Goal: Book appointment/travel/reservation

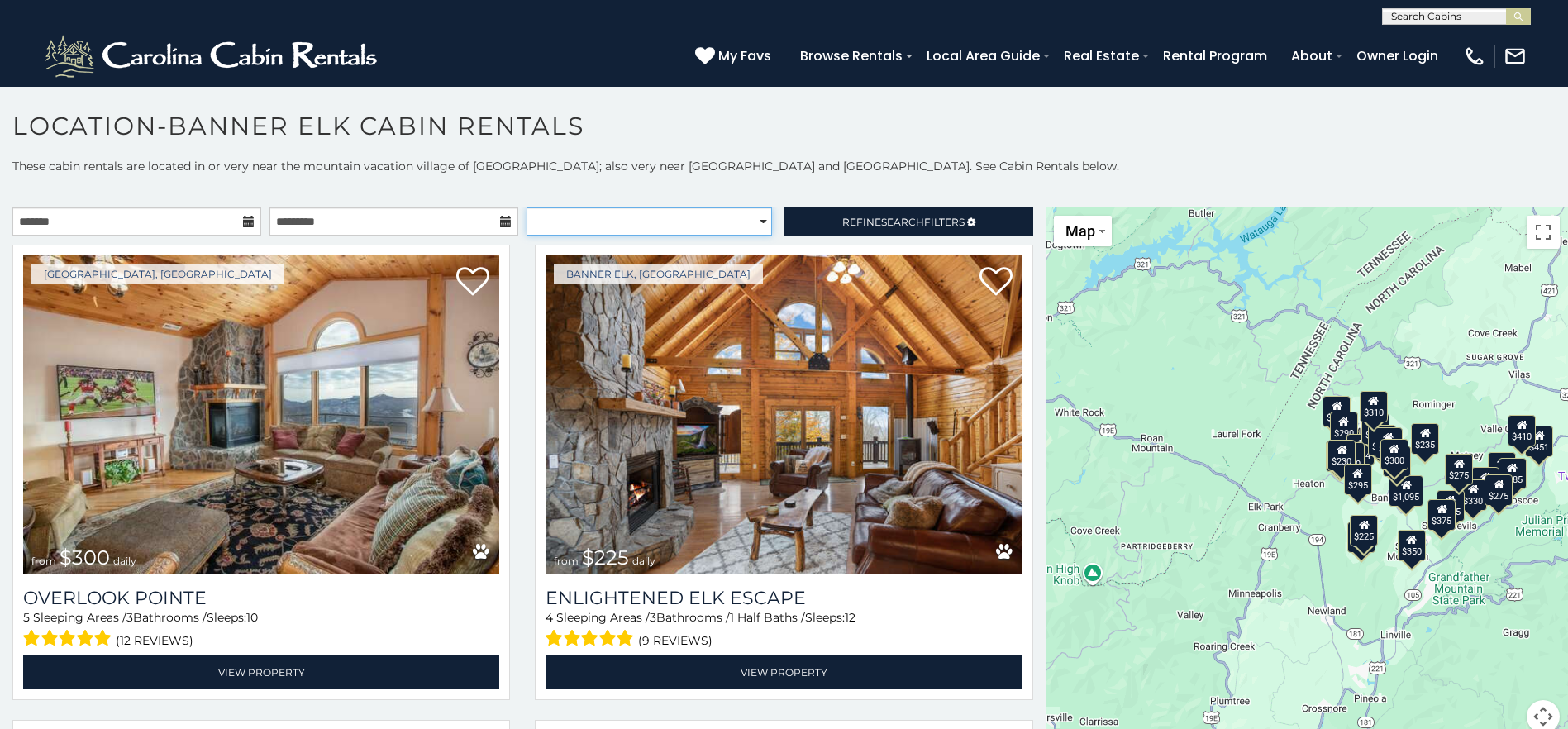
click at [549, 218] on select "**********" at bounding box center [649, 221] width 246 height 28
click at [1400, 19] on input "text" at bounding box center [1455, 19] width 145 height 16
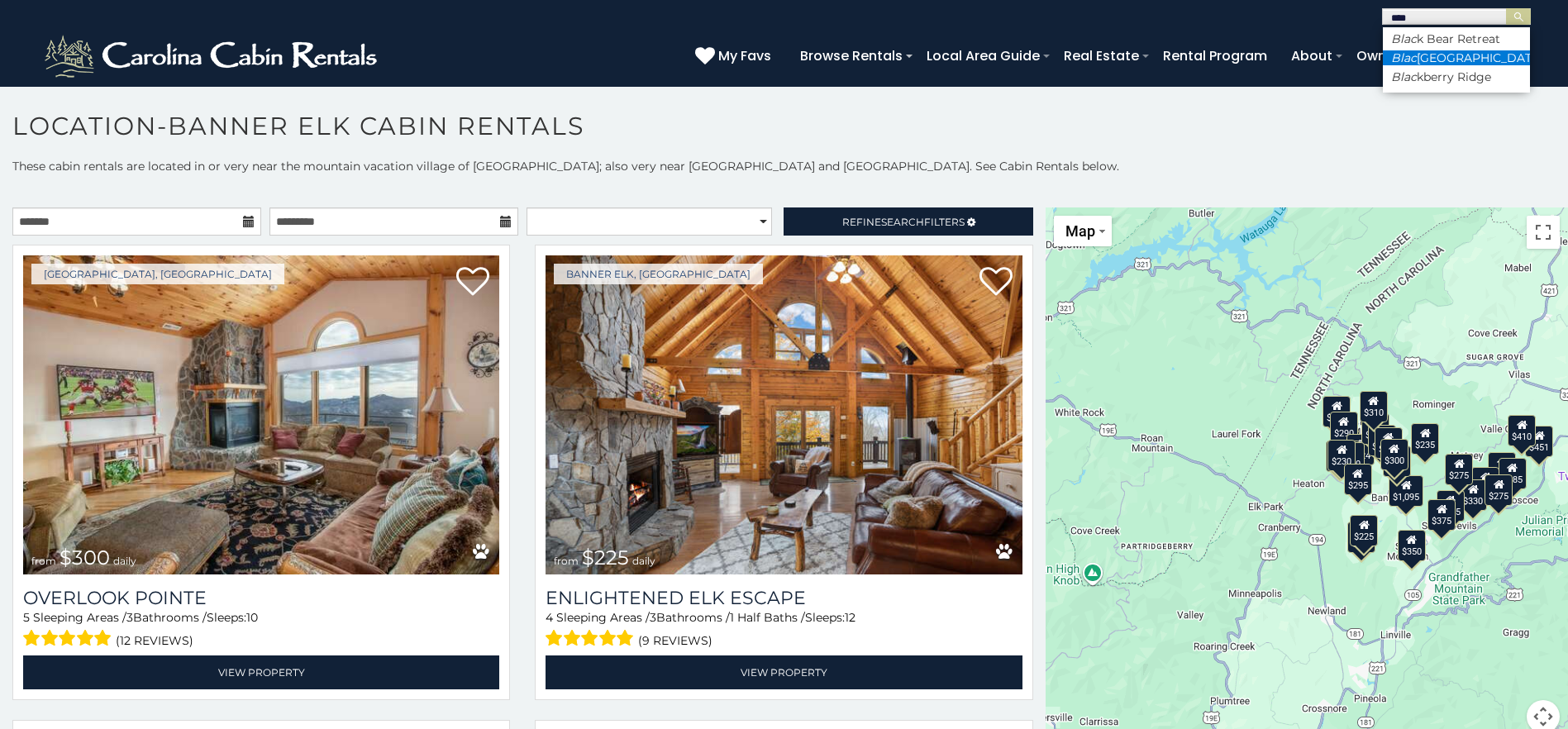
type input "****"
click at [1439, 61] on li "Blac kberry Lodge" at bounding box center [1457, 57] width 147 height 15
click at [1480, 18] on input "text" at bounding box center [1455, 19] width 145 height 16
click at [1452, 62] on li "Blac kberry Lodge" at bounding box center [1457, 57] width 147 height 15
click at [1519, 17] on img "submit" at bounding box center [1519, 17] width 12 height 12
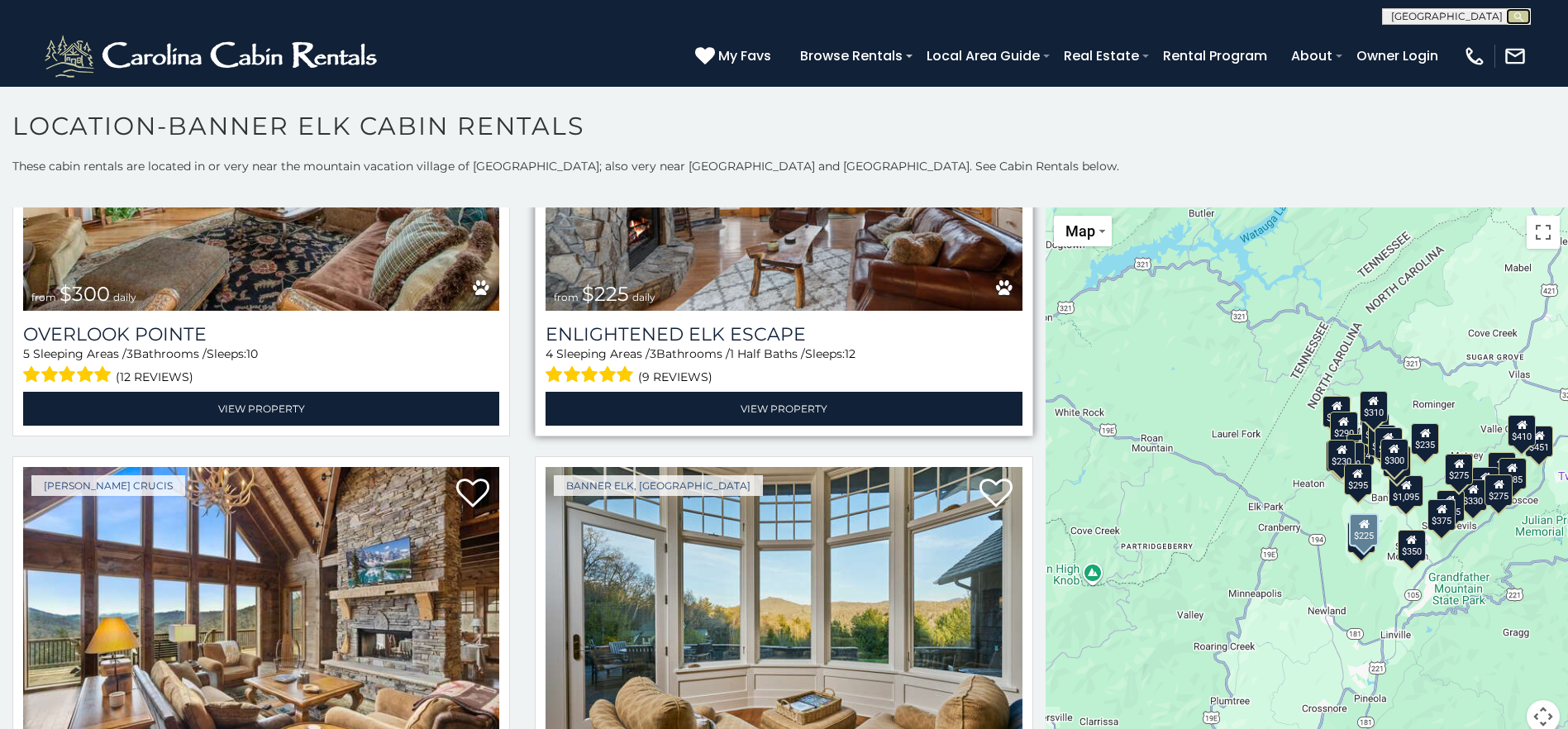
scroll to position [330, 0]
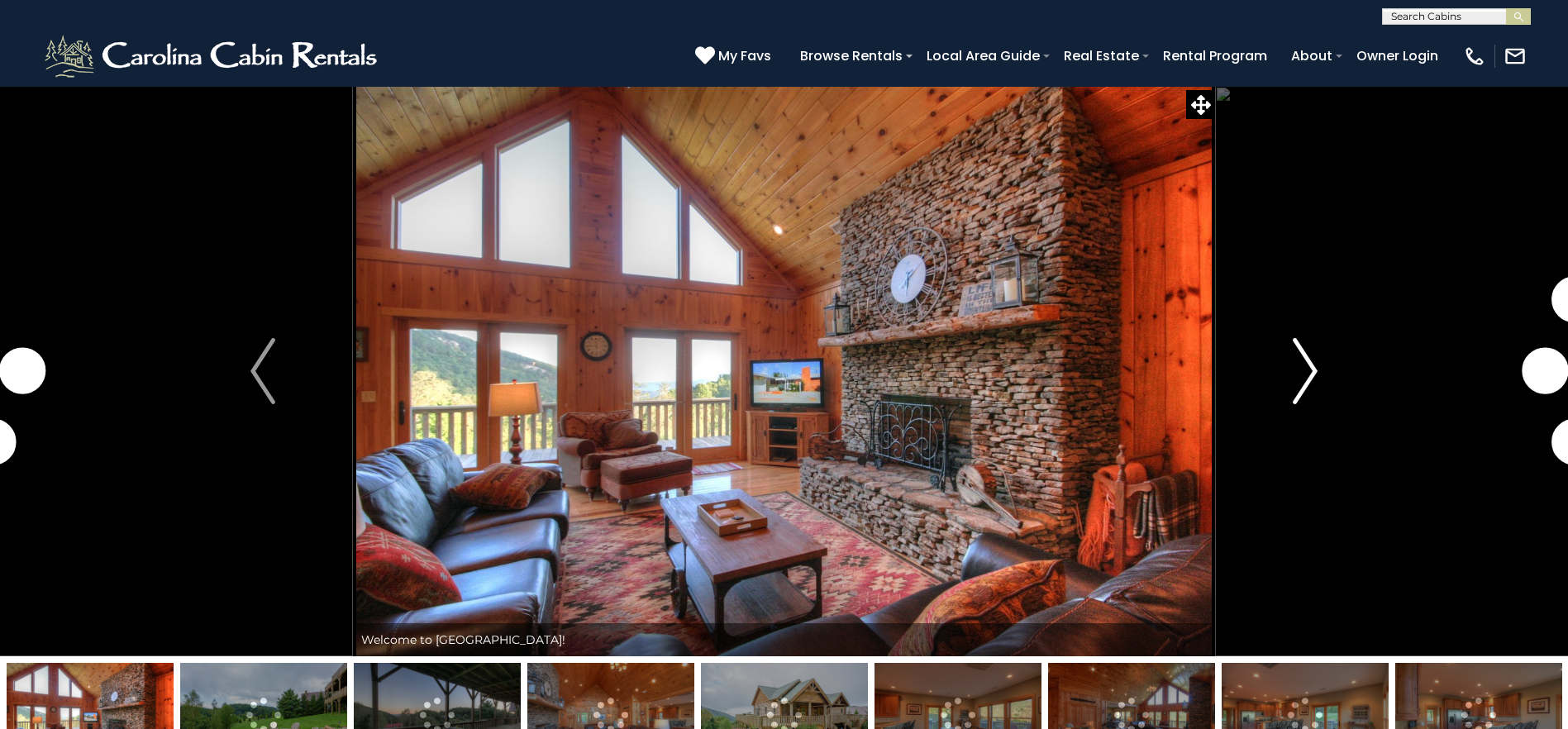
click at [1312, 360] on img "Next" at bounding box center [1305, 370] width 25 height 66
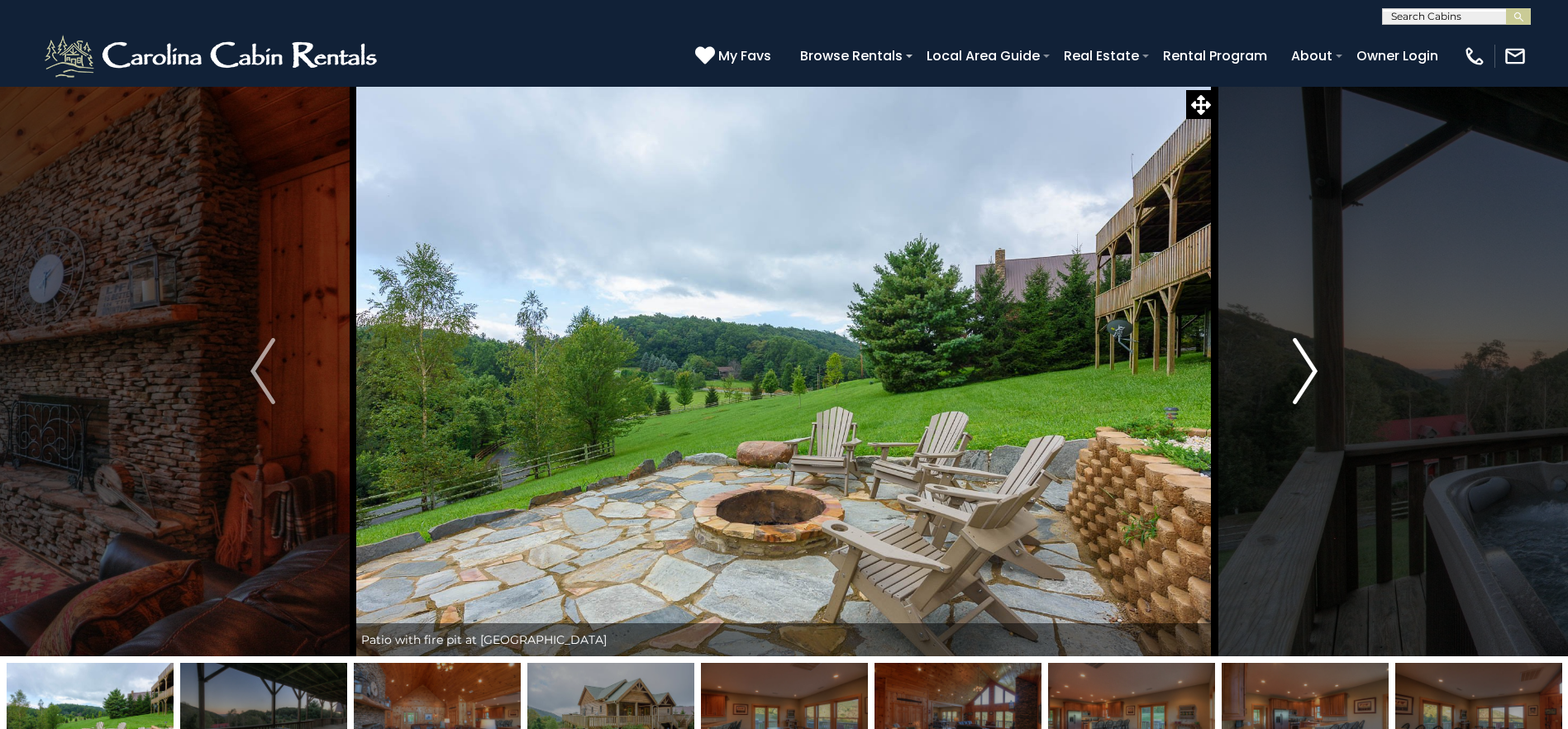
click at [1303, 368] on img "Next" at bounding box center [1305, 370] width 25 height 66
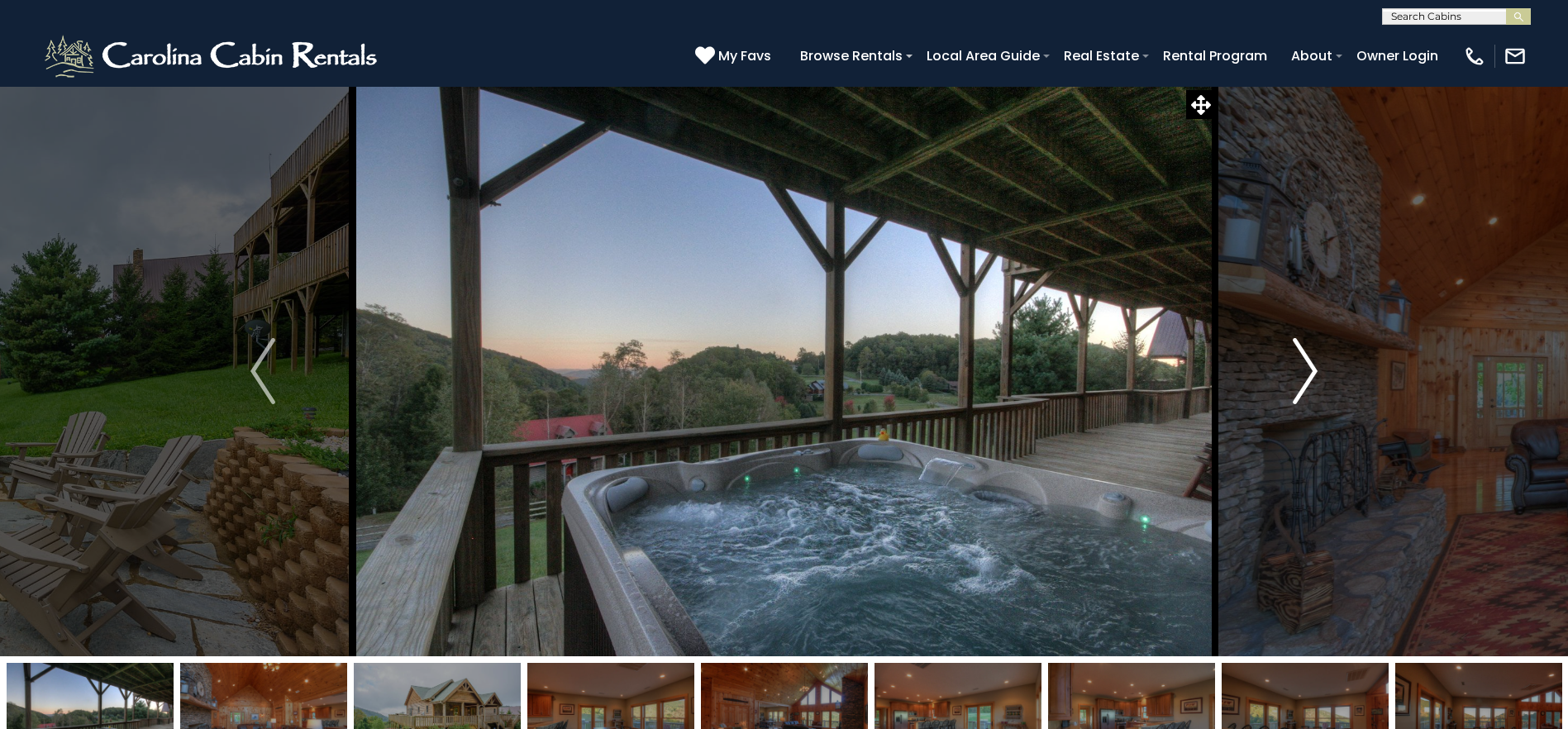
click at [1303, 368] on img "Next" at bounding box center [1305, 370] width 25 height 66
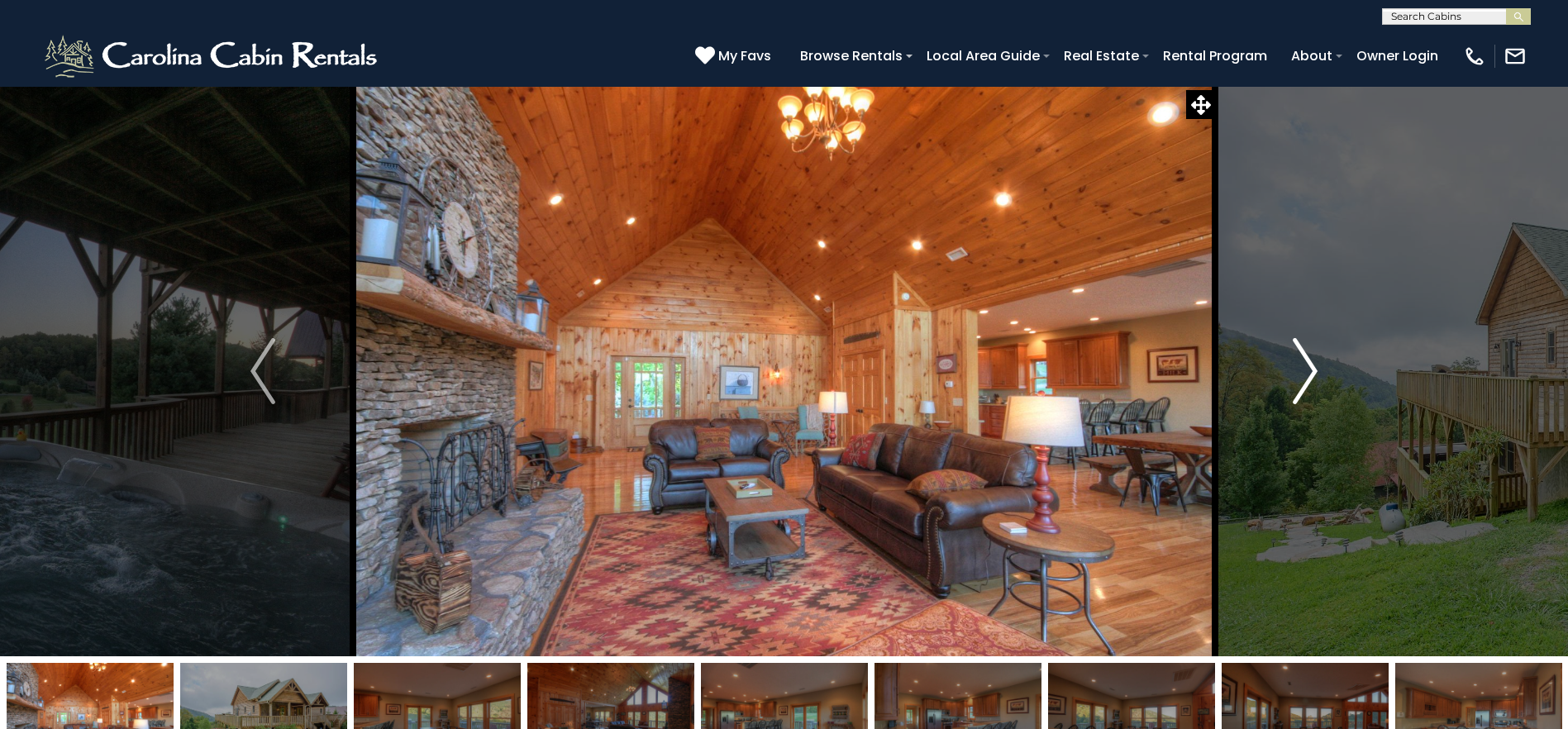
click at [1303, 368] on img "Next" at bounding box center [1305, 370] width 25 height 66
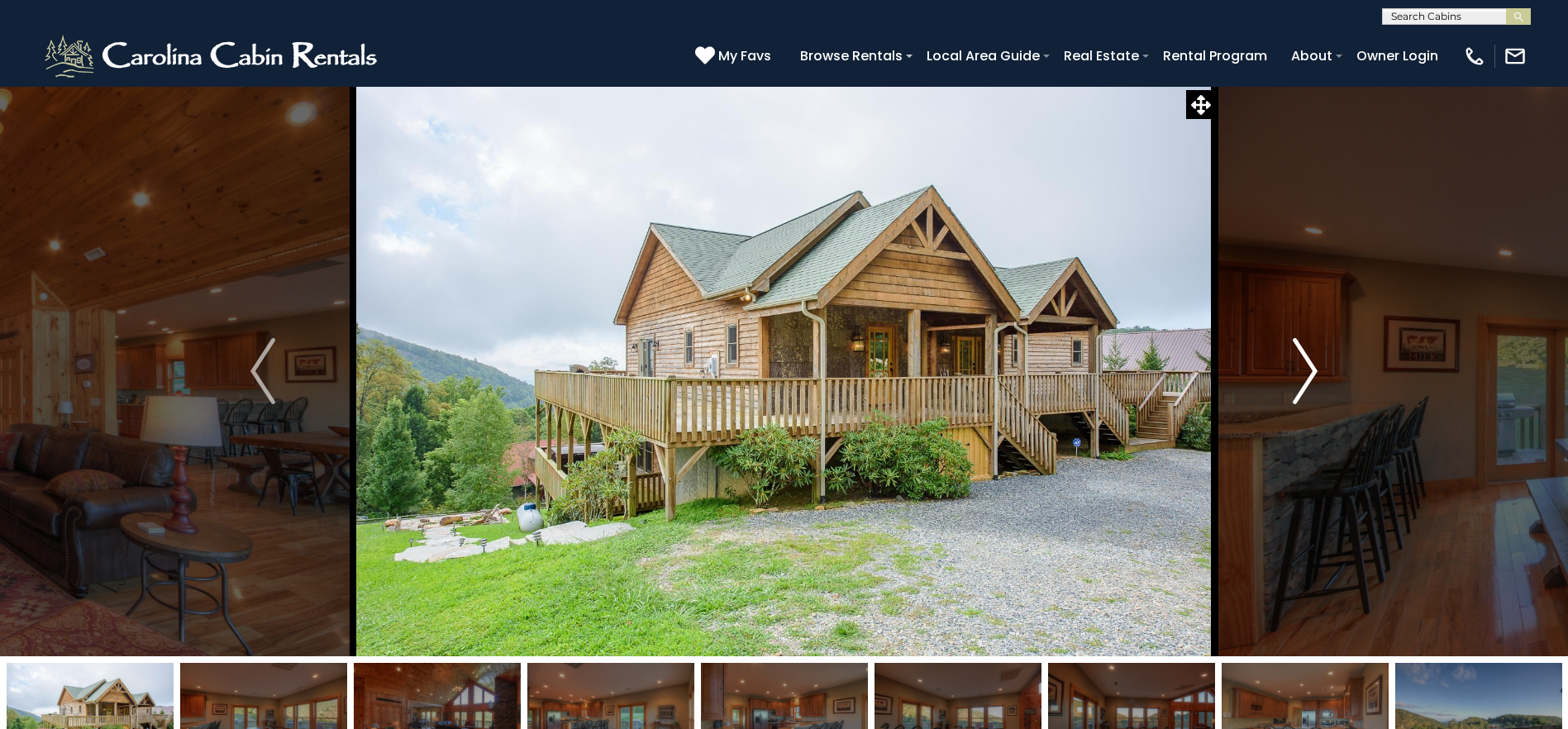
click at [1303, 368] on img "Next" at bounding box center [1305, 370] width 25 height 66
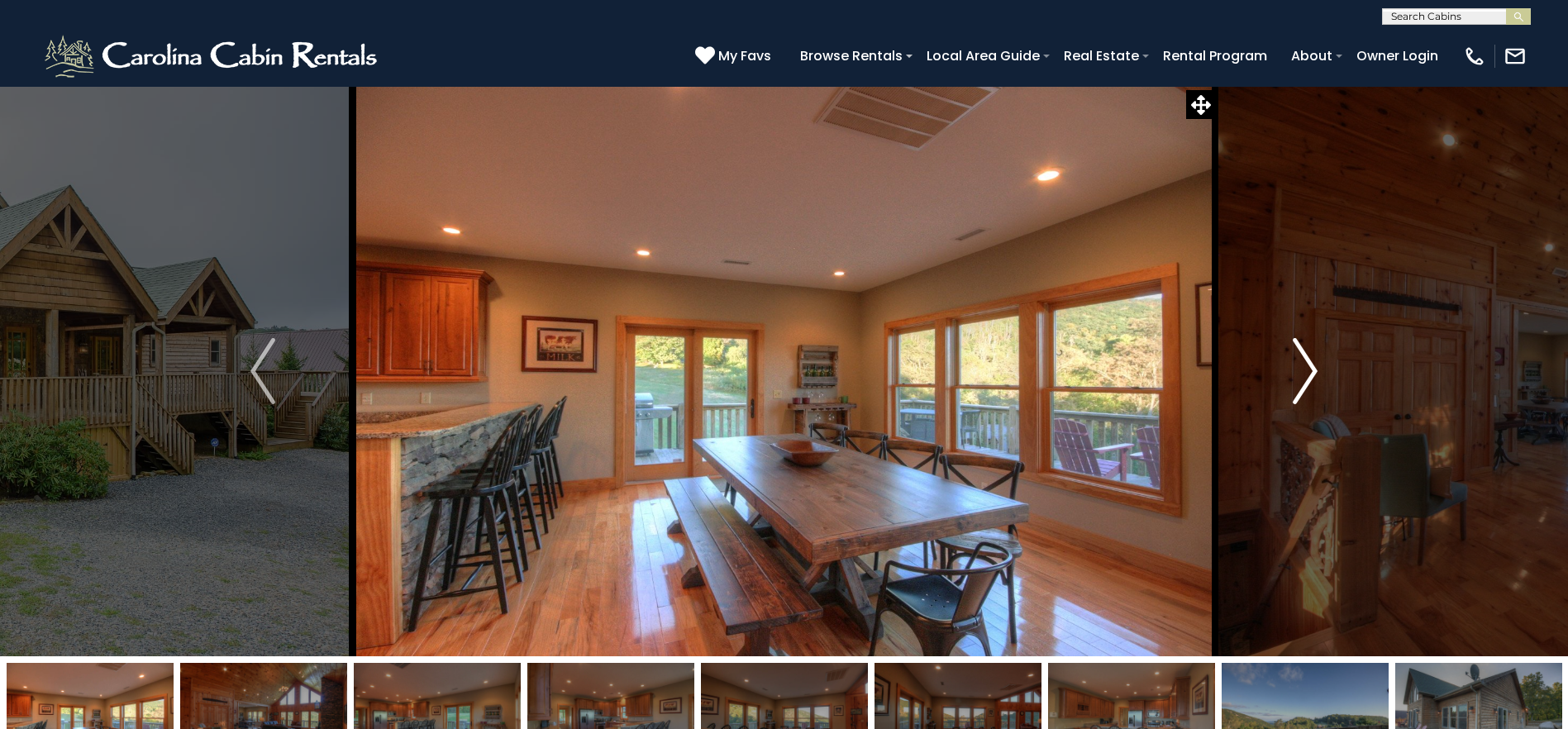
click at [1303, 368] on img "Next" at bounding box center [1305, 370] width 25 height 66
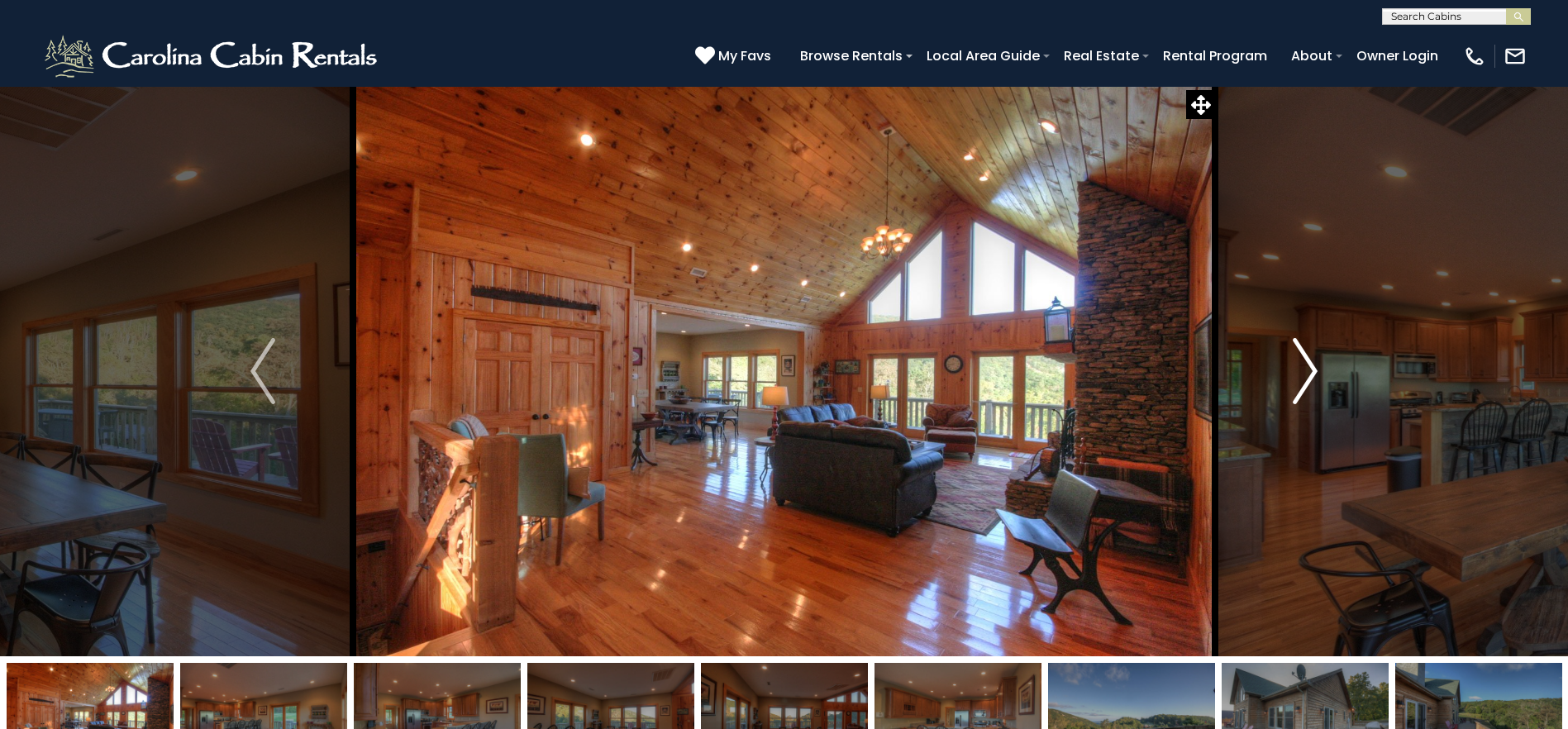
click at [1303, 368] on img "Next" at bounding box center [1305, 370] width 25 height 66
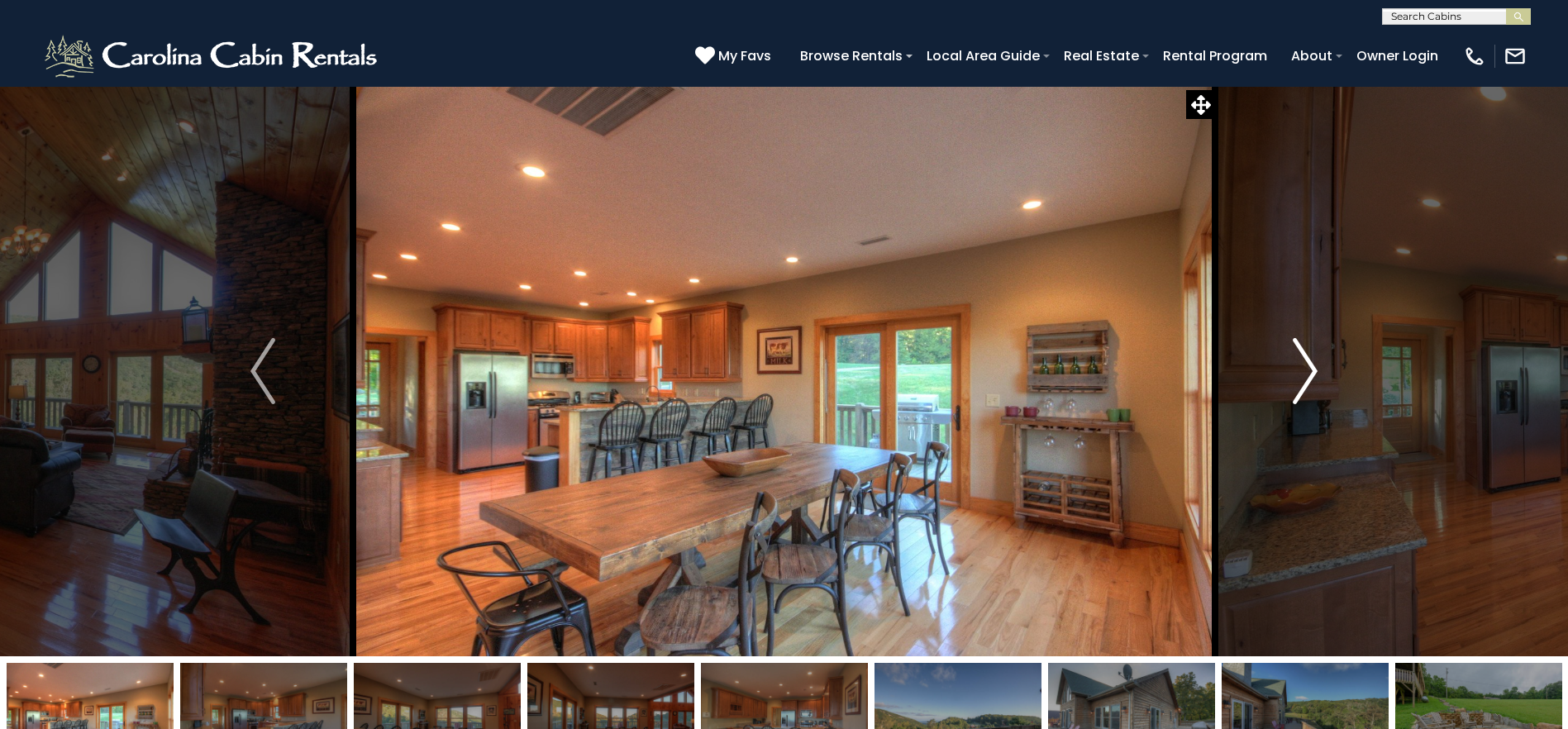
click at [1303, 368] on img "Next" at bounding box center [1305, 370] width 25 height 66
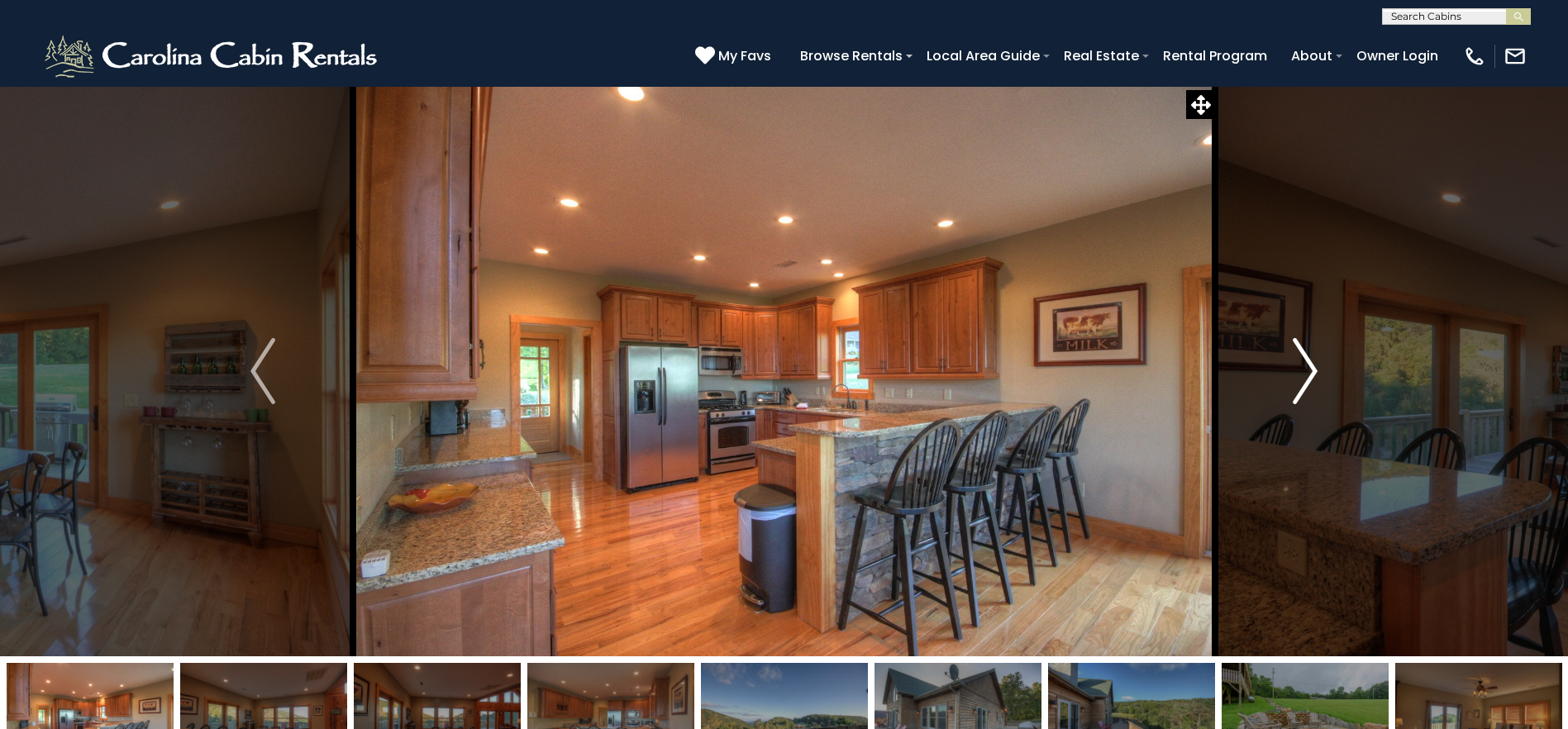
click at [1303, 368] on img "Next" at bounding box center [1305, 370] width 25 height 66
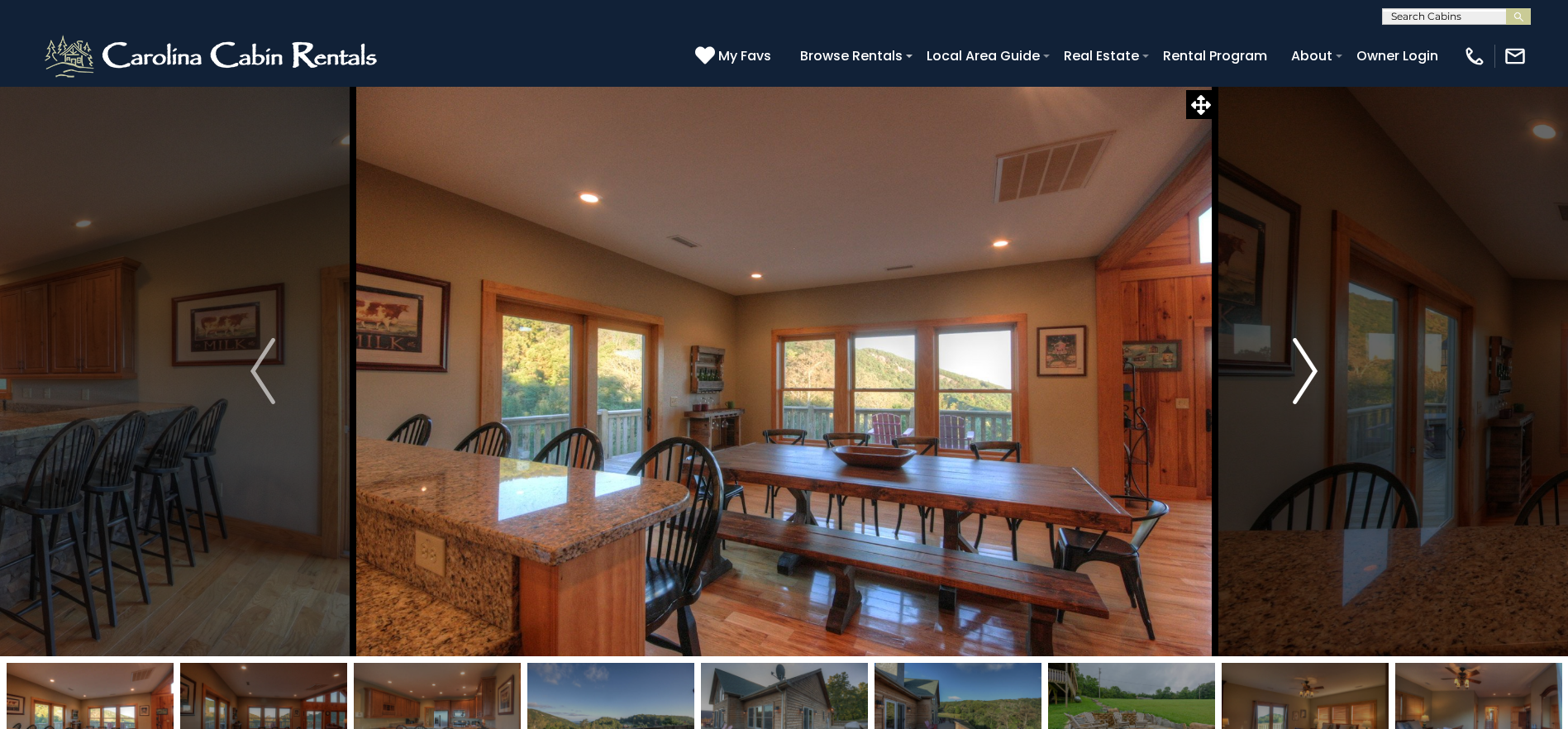
click at [1303, 368] on img "Next" at bounding box center [1305, 370] width 25 height 66
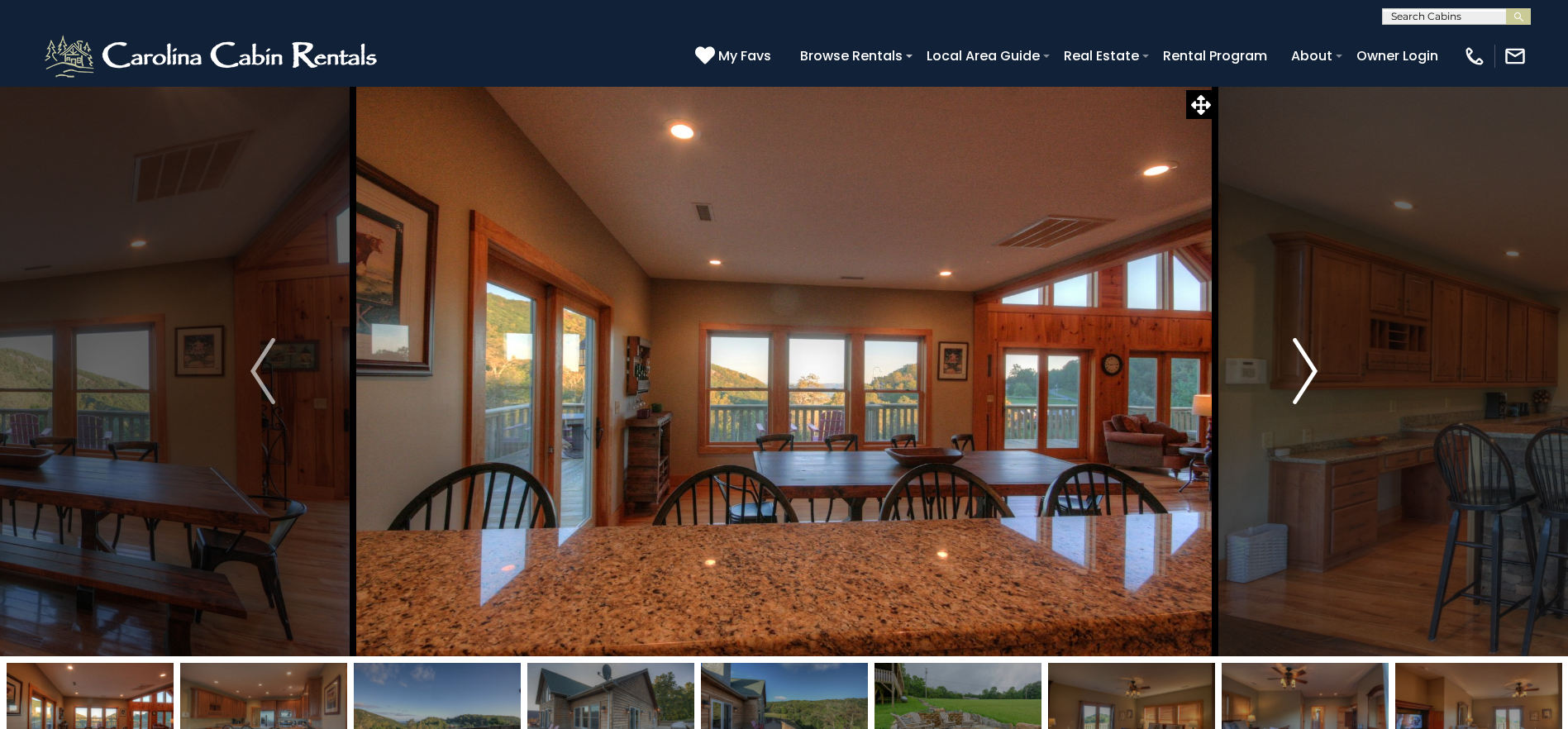
click at [1303, 368] on img "Next" at bounding box center [1305, 370] width 25 height 66
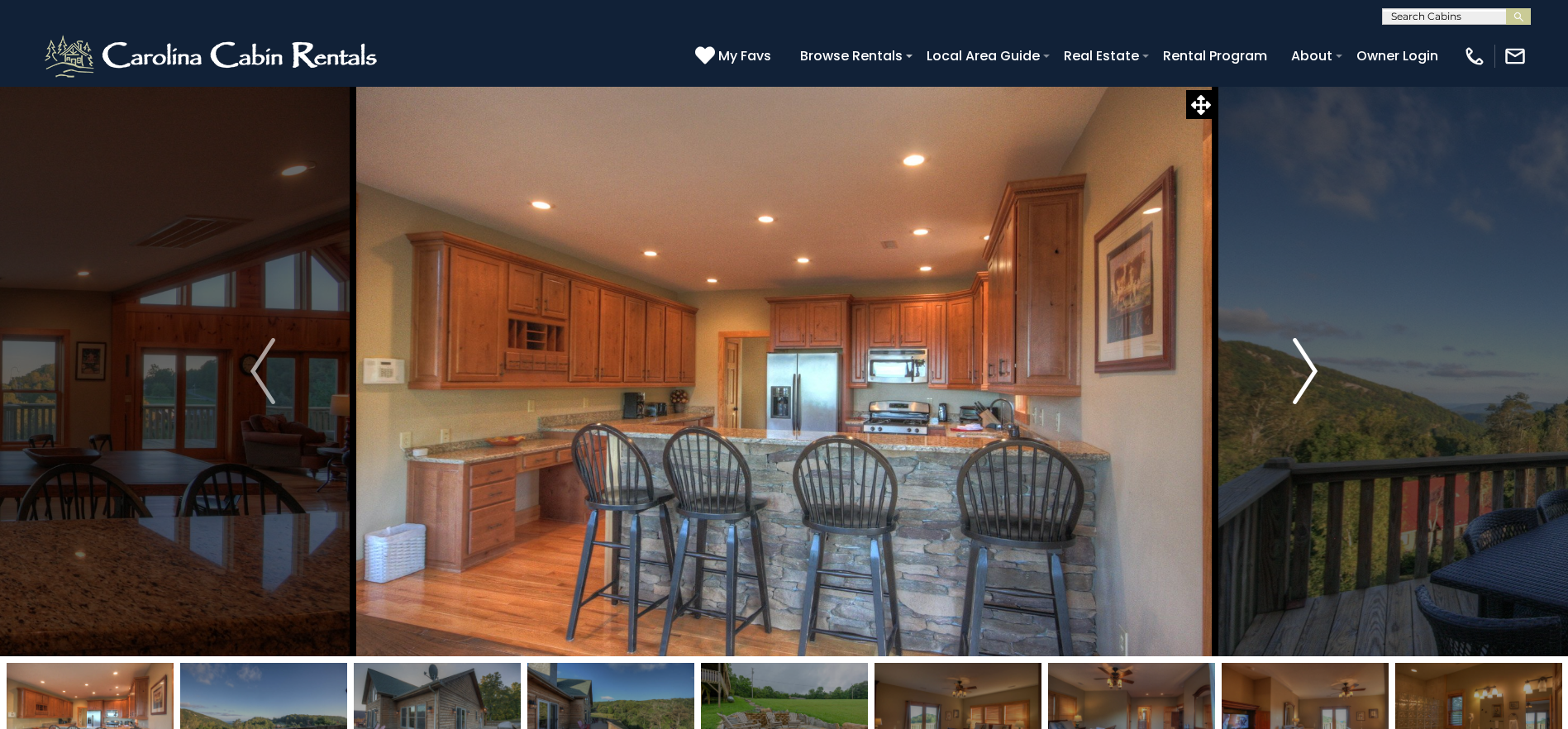
click at [1303, 368] on img "Next" at bounding box center [1305, 370] width 25 height 66
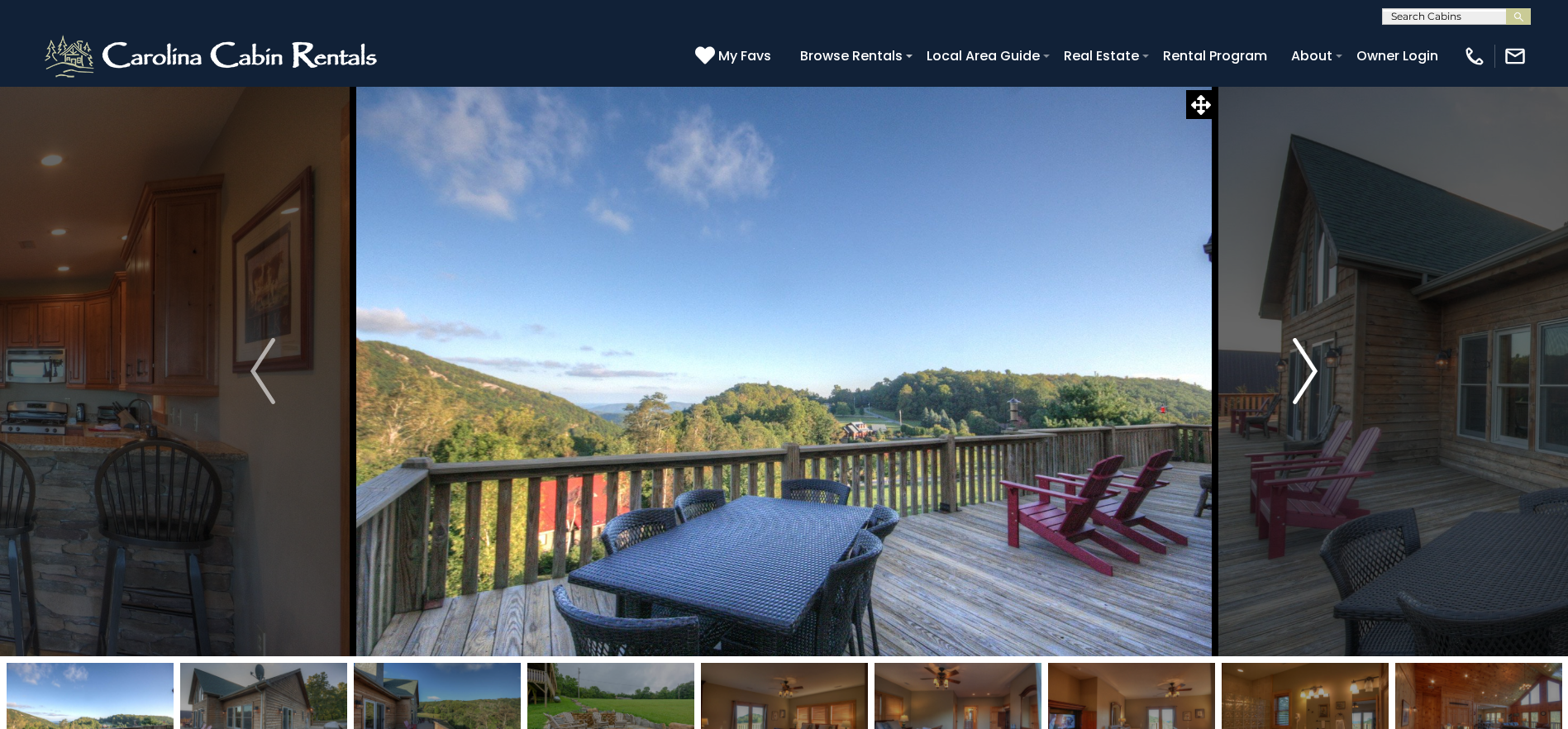
click at [1303, 368] on img "Next" at bounding box center [1305, 370] width 25 height 66
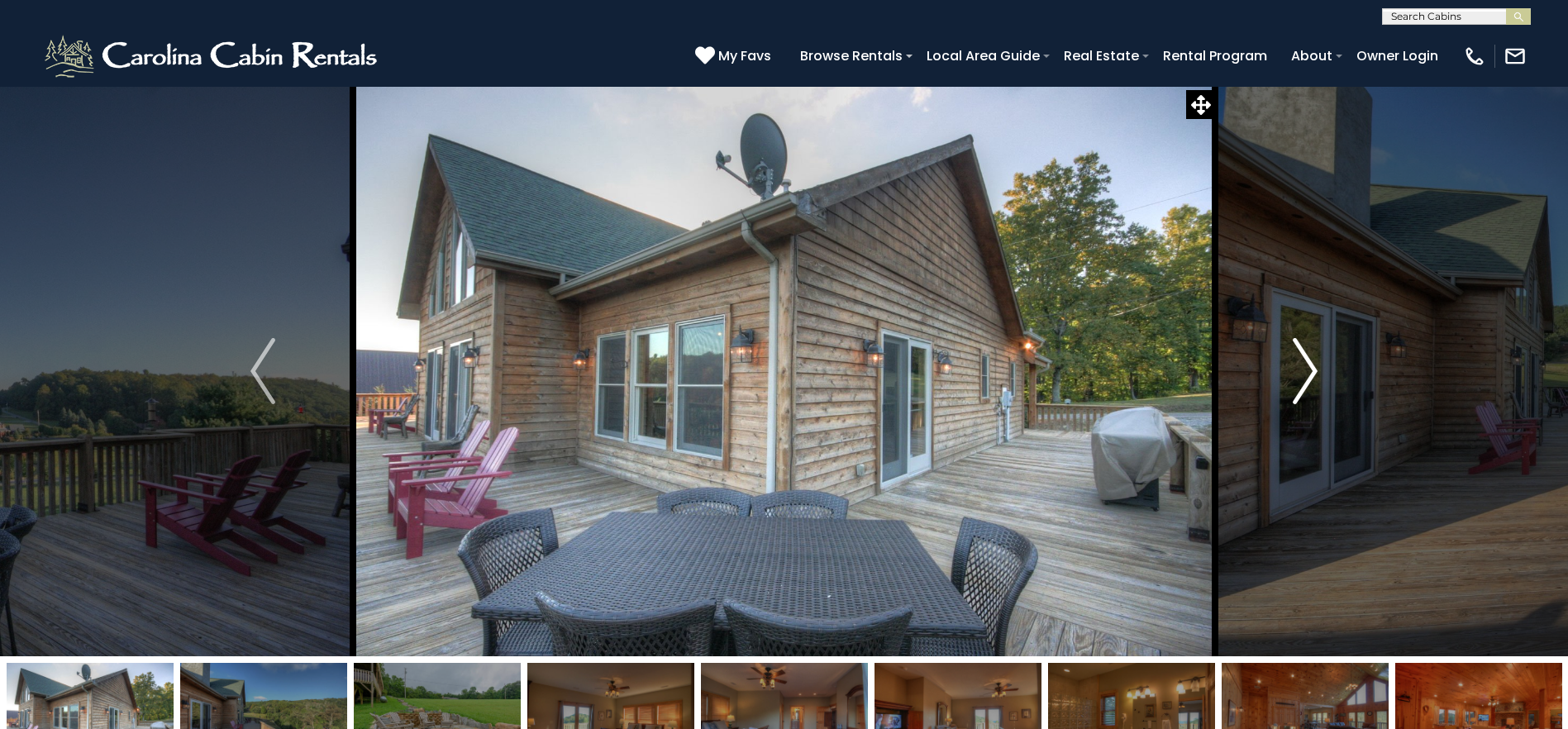
click at [1303, 368] on img "Next" at bounding box center [1305, 370] width 25 height 66
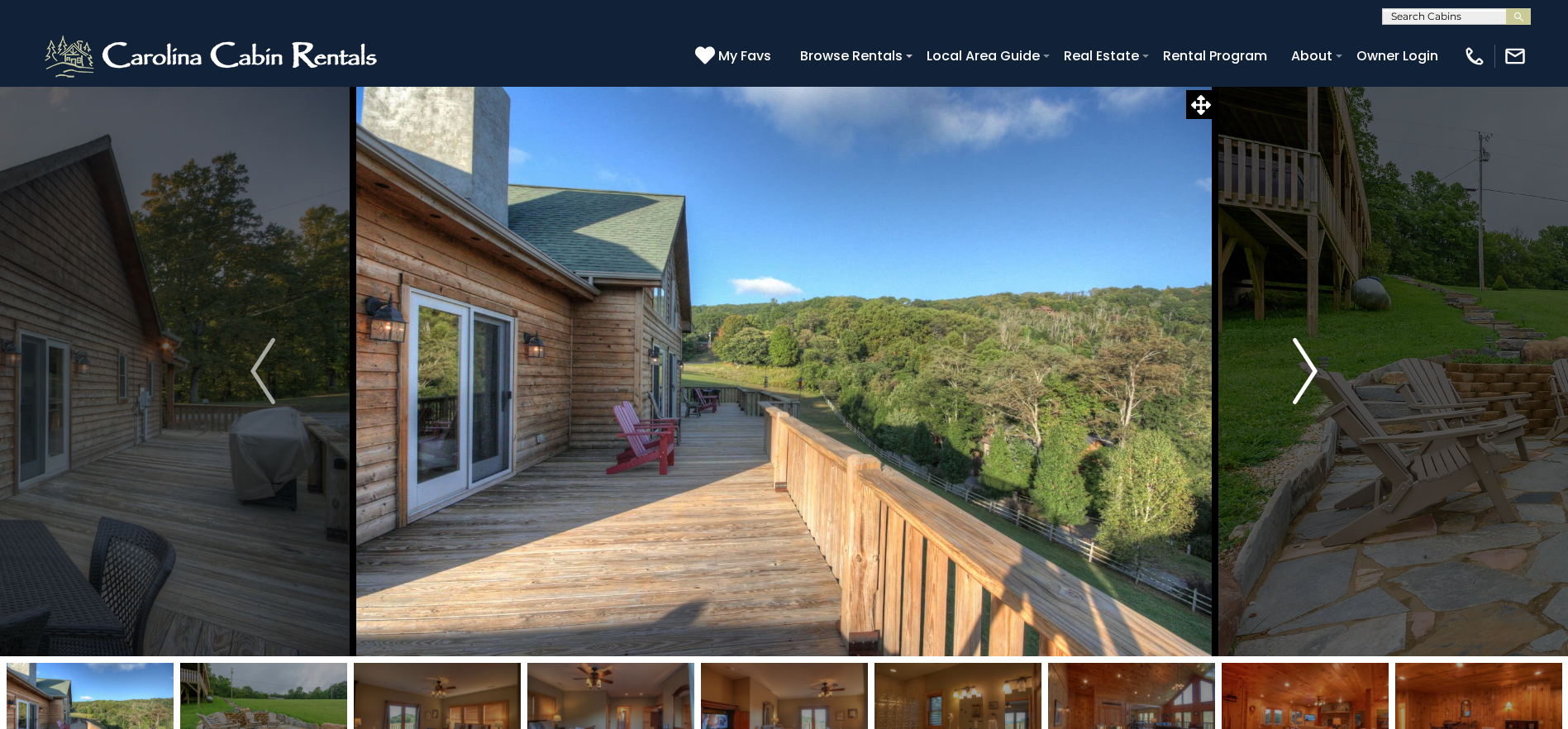
click at [1303, 368] on img "Next" at bounding box center [1305, 370] width 25 height 66
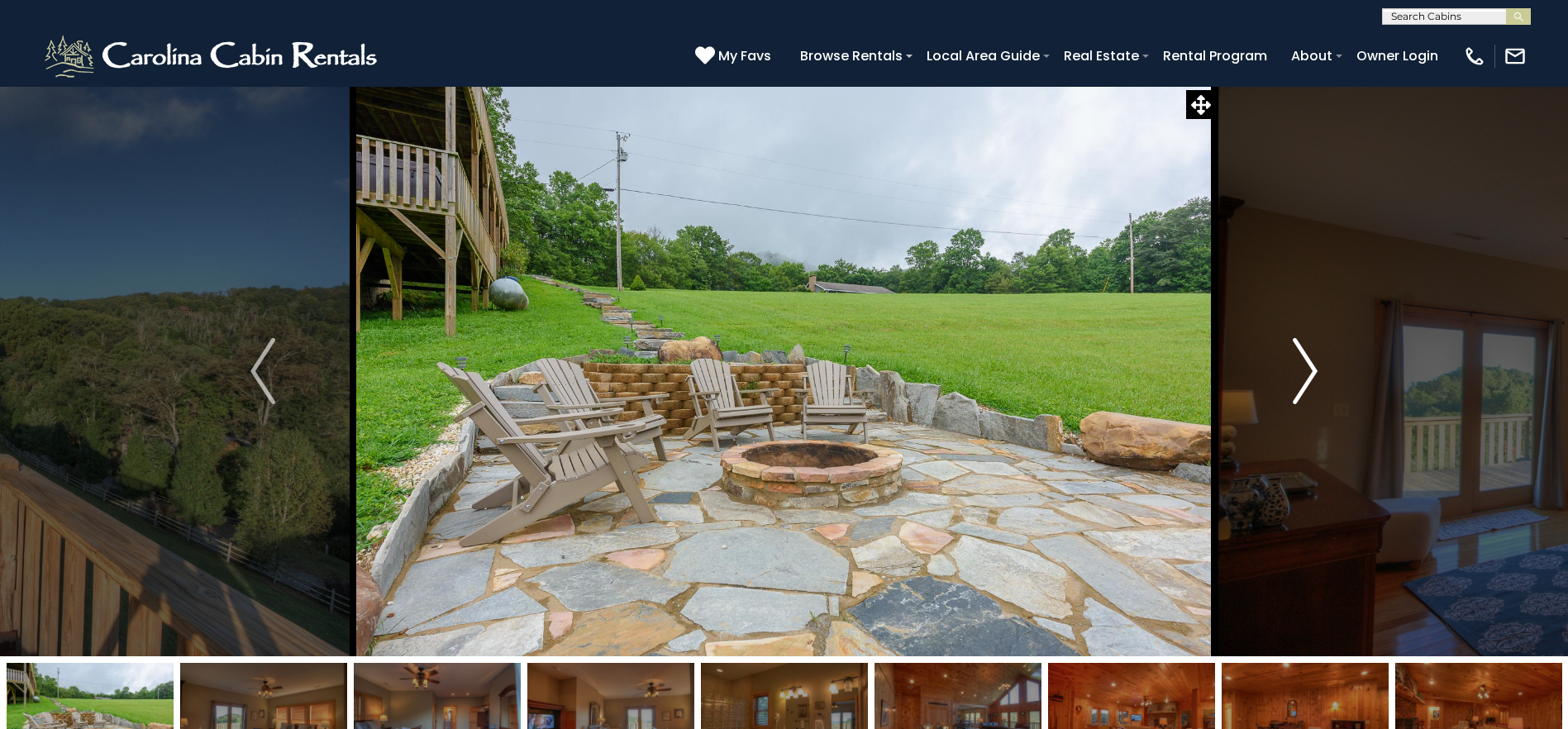
click at [1303, 368] on img "Next" at bounding box center [1305, 370] width 25 height 66
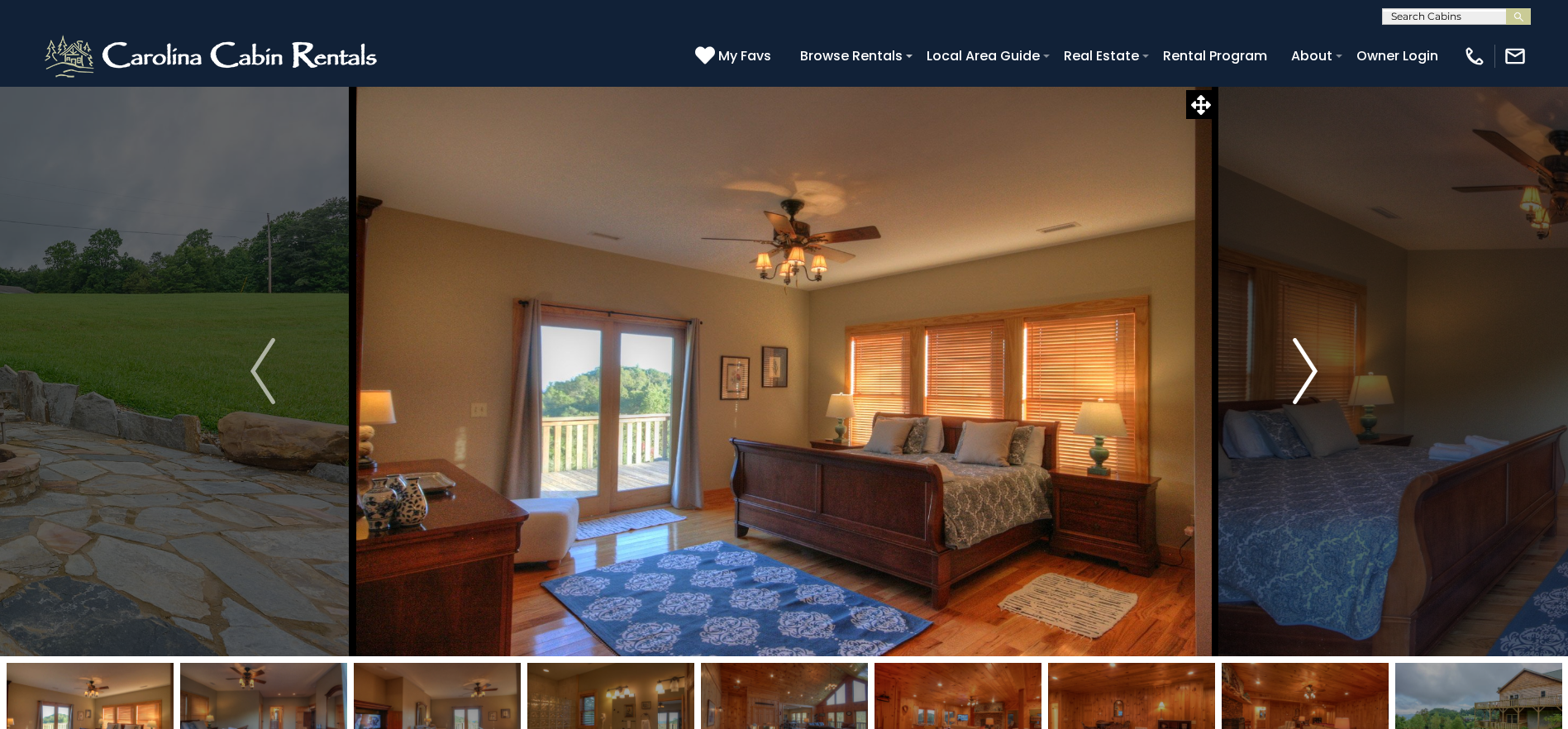
click at [1303, 367] on img "Next" at bounding box center [1305, 370] width 25 height 66
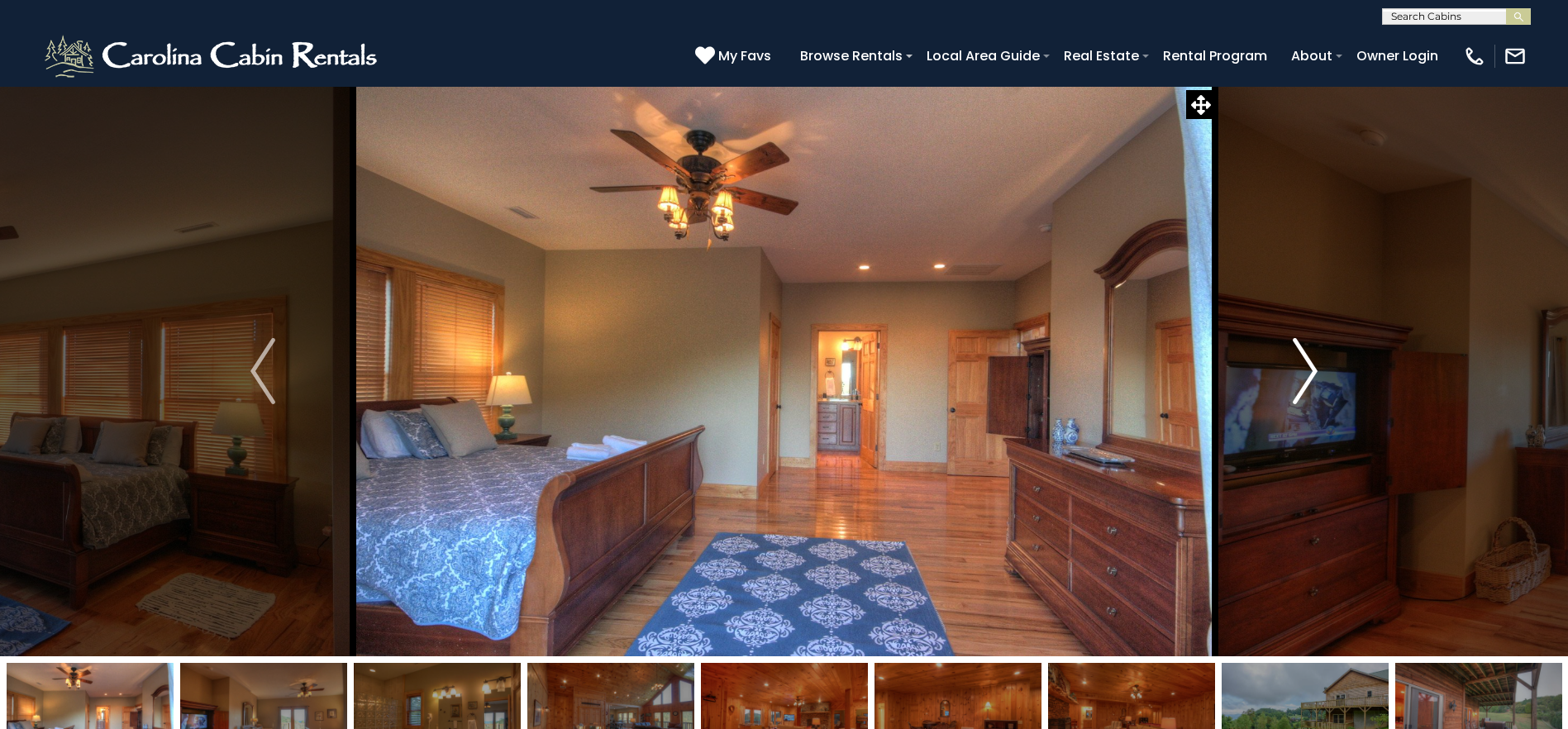
click at [1299, 367] on img "Next" at bounding box center [1305, 370] width 25 height 66
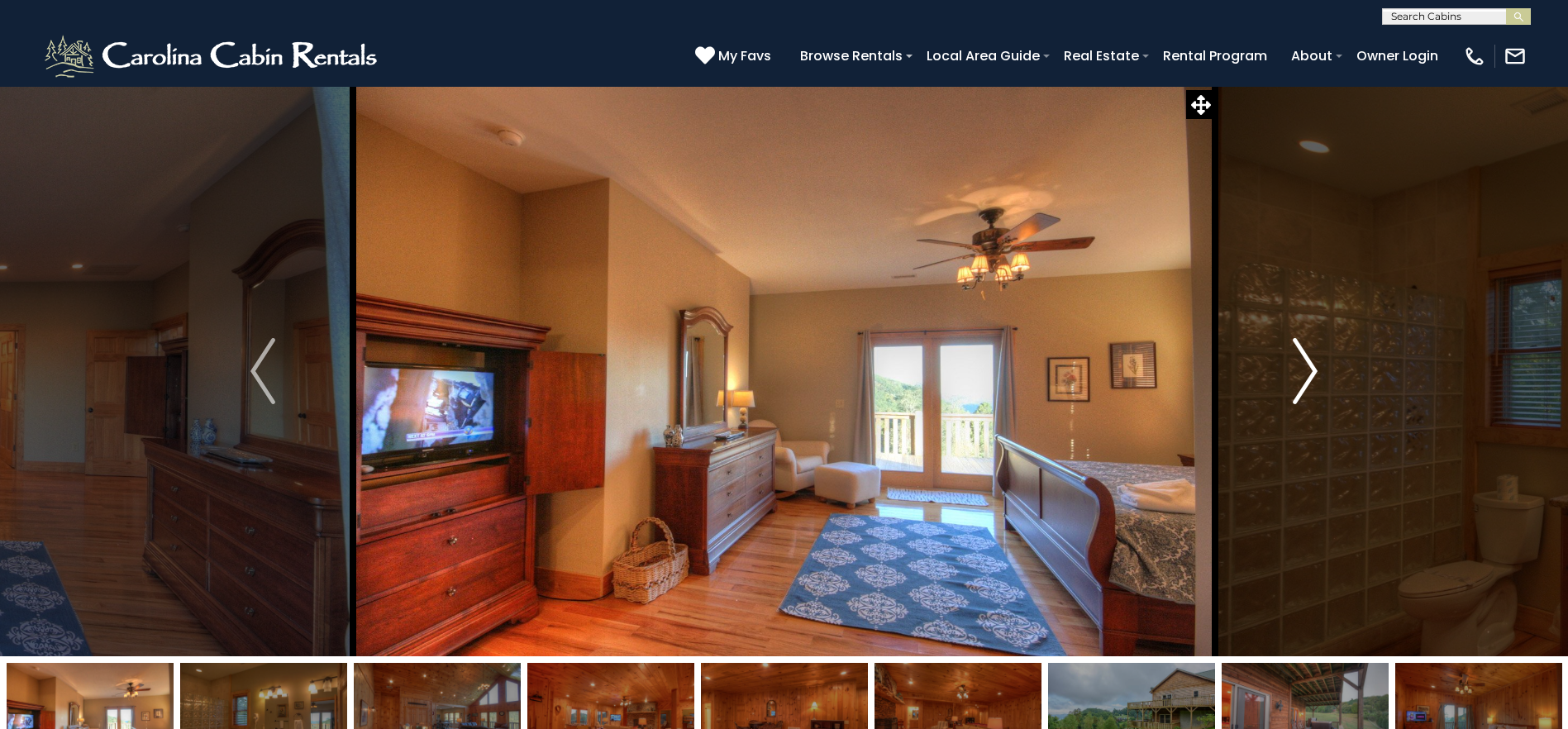
click at [1299, 367] on img "Next" at bounding box center [1305, 370] width 25 height 66
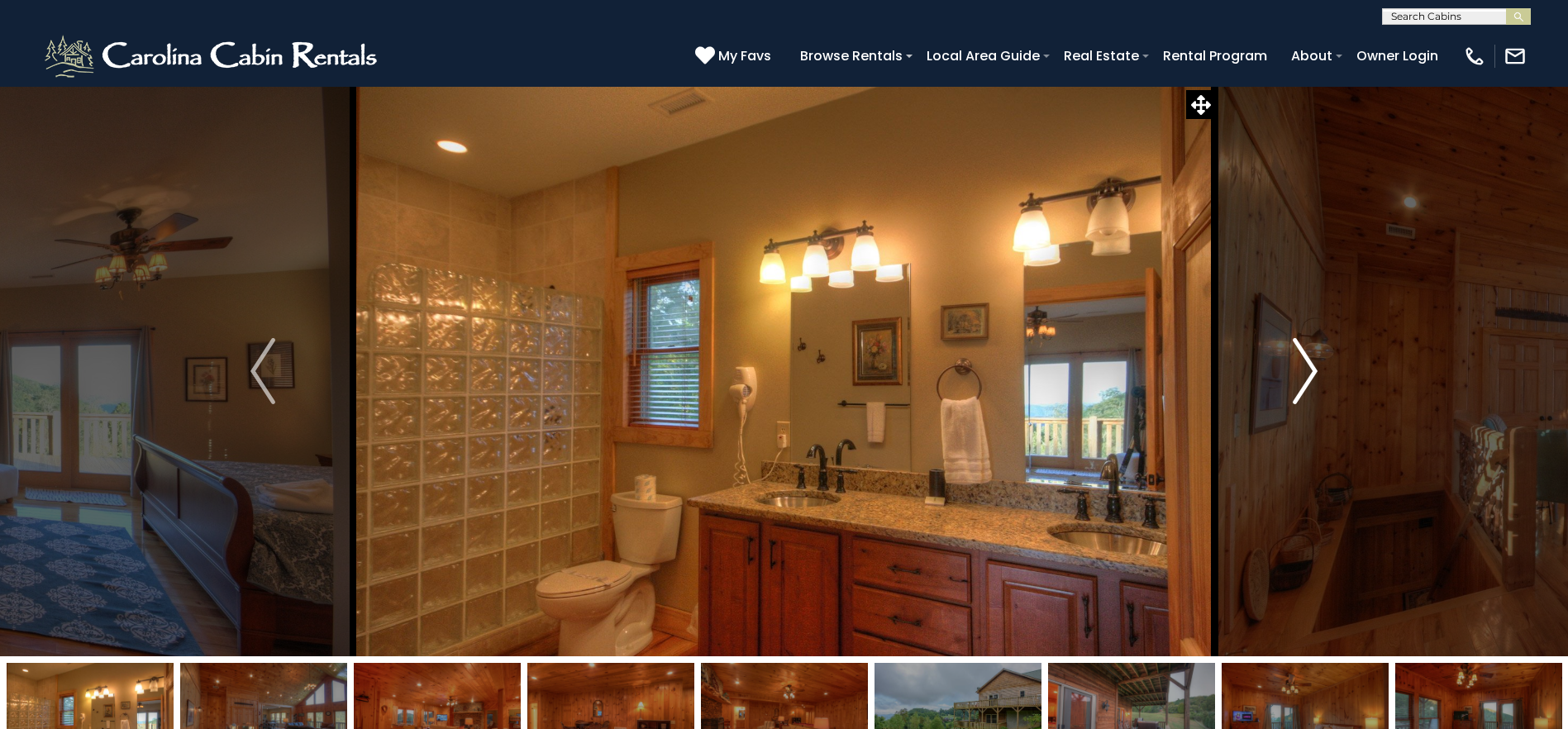
click at [1299, 367] on img "Next" at bounding box center [1305, 370] width 25 height 66
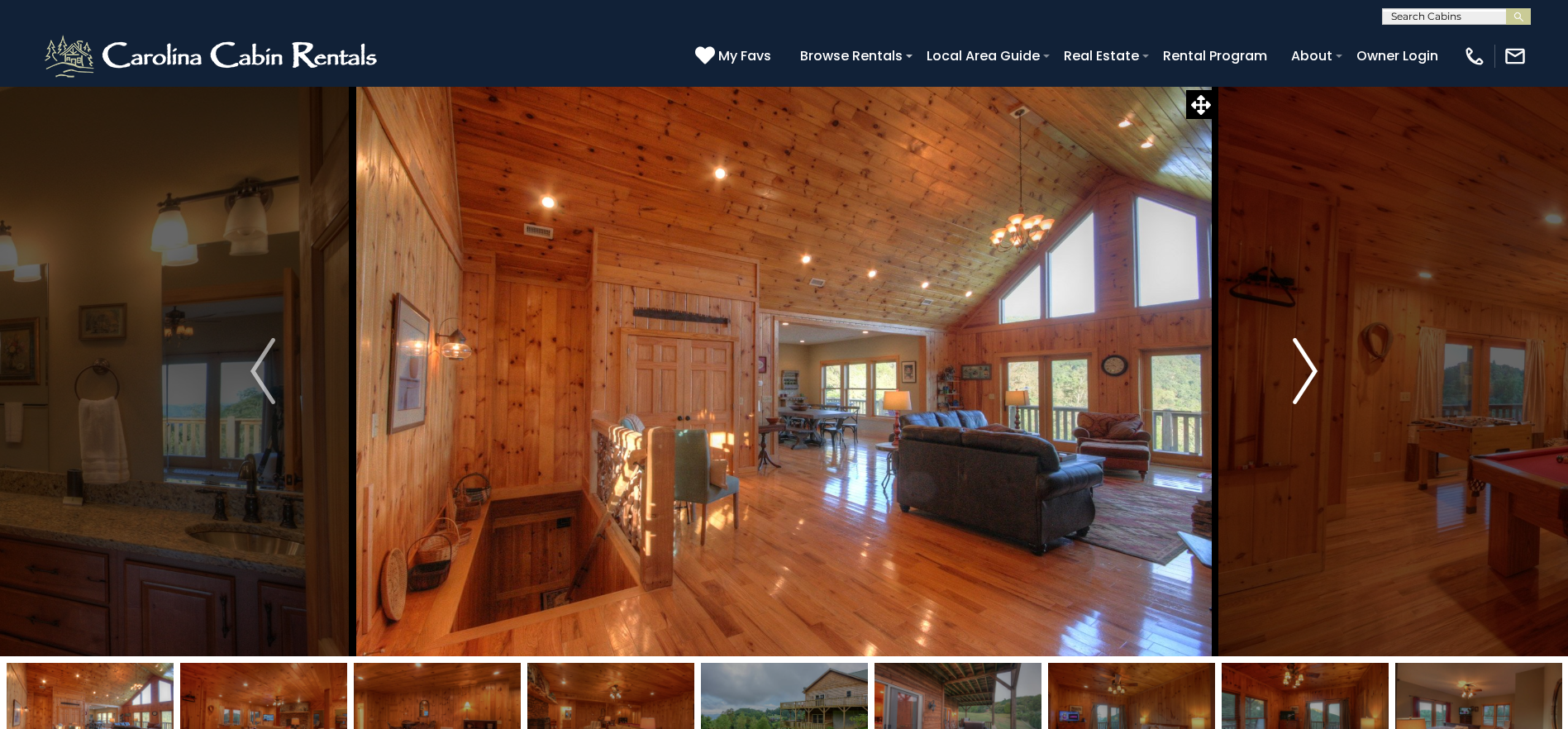
click at [1299, 367] on img "Next" at bounding box center [1305, 370] width 25 height 66
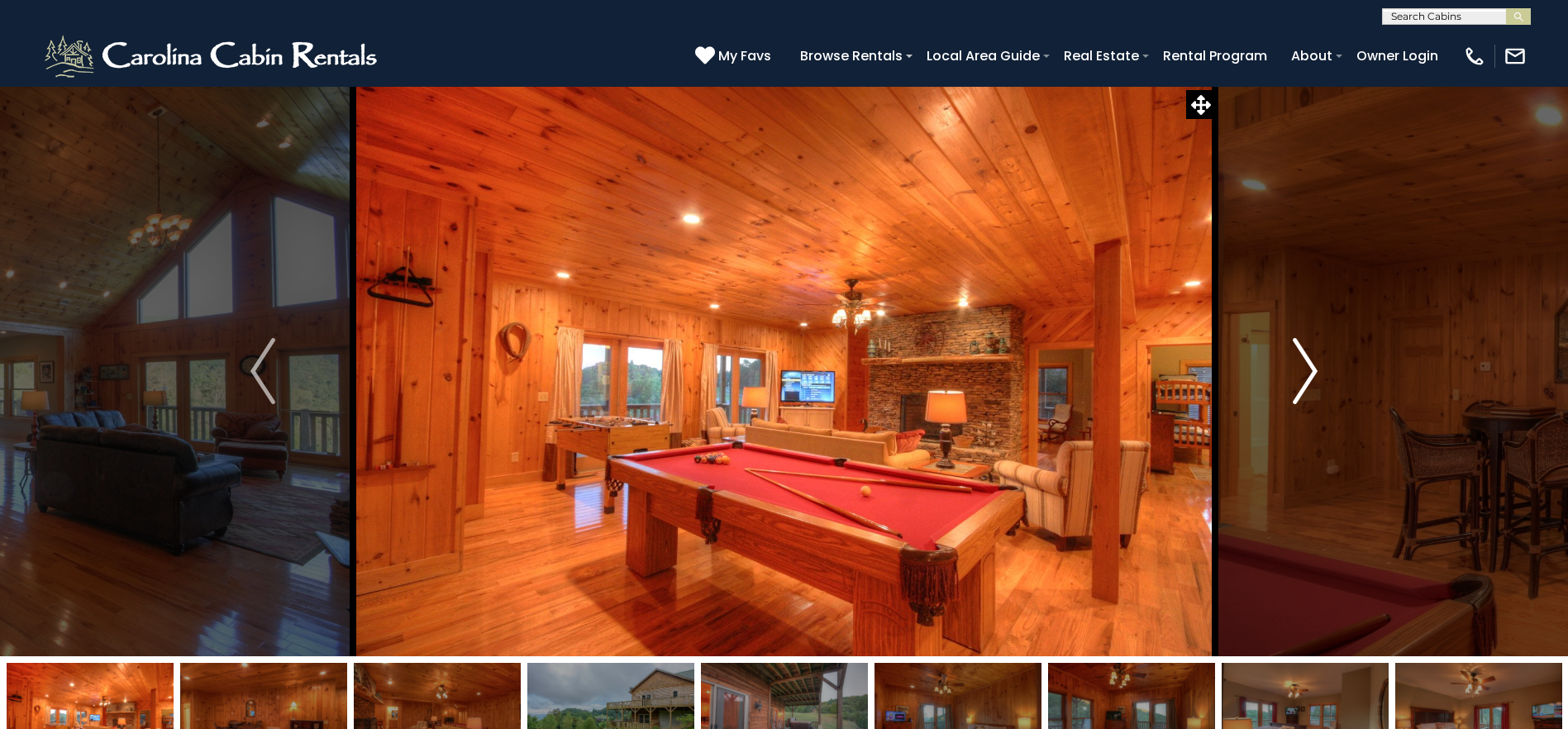
click at [1299, 367] on img "Next" at bounding box center [1305, 370] width 25 height 66
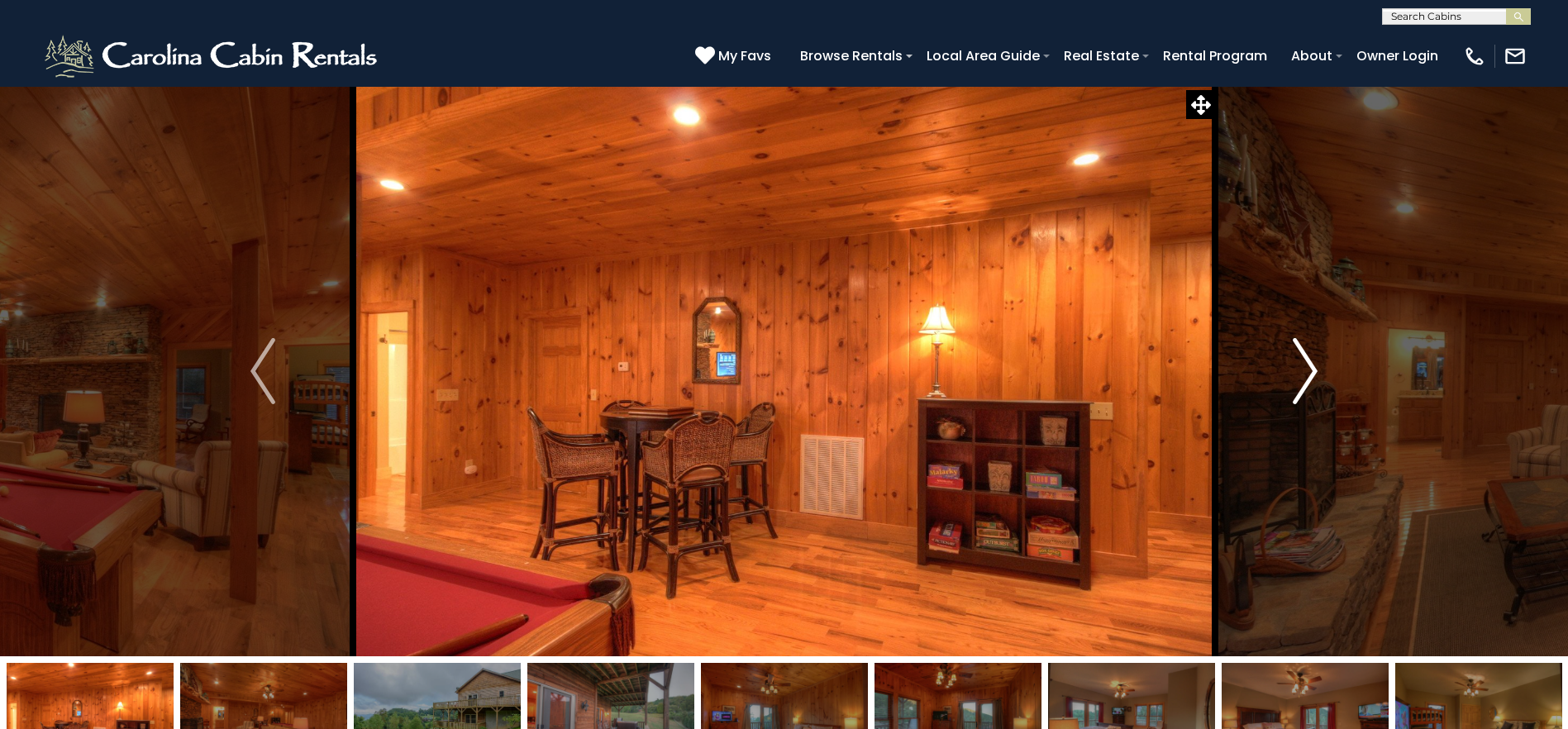
click at [1299, 367] on img "Next" at bounding box center [1305, 370] width 25 height 66
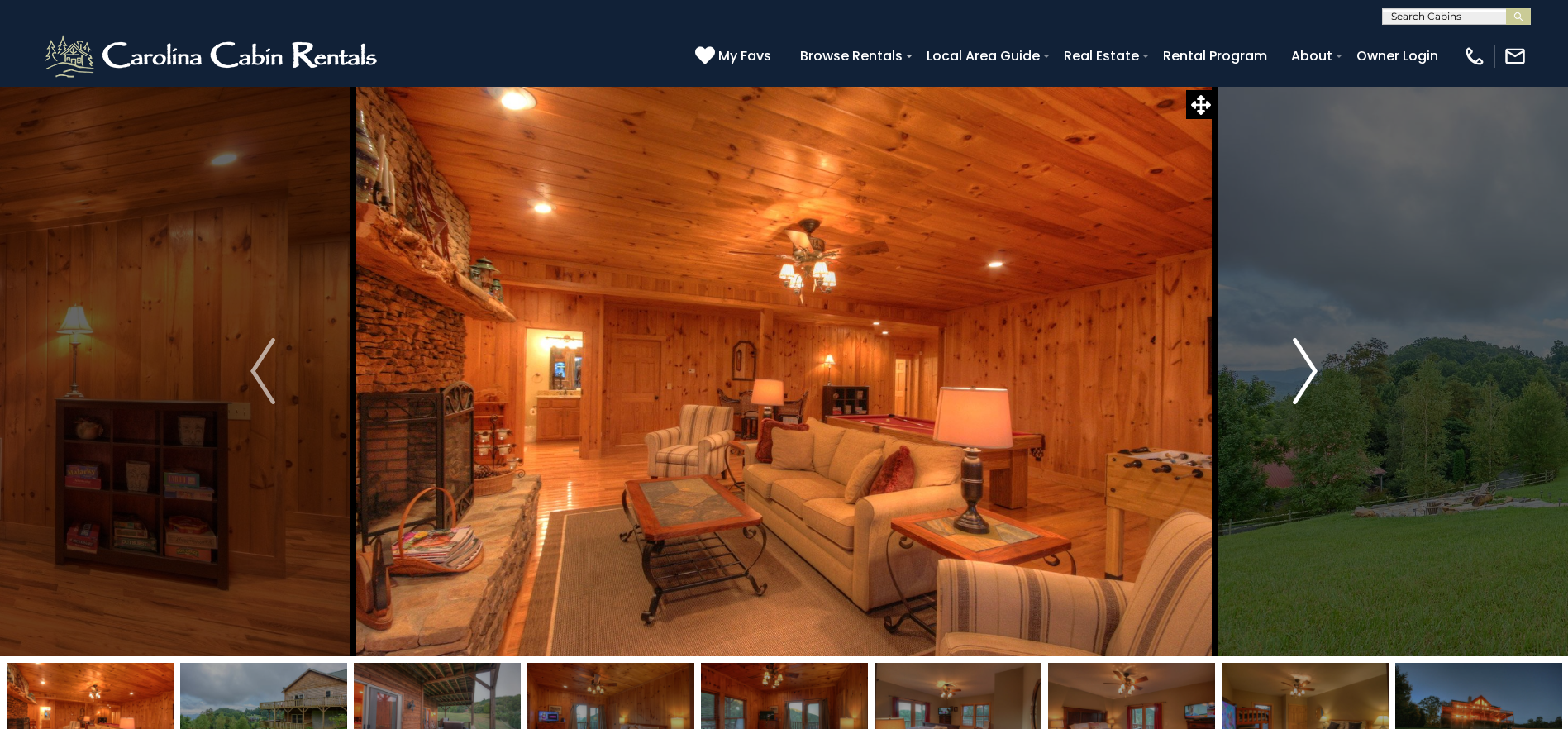
click at [1304, 365] on img "Next" at bounding box center [1305, 370] width 25 height 66
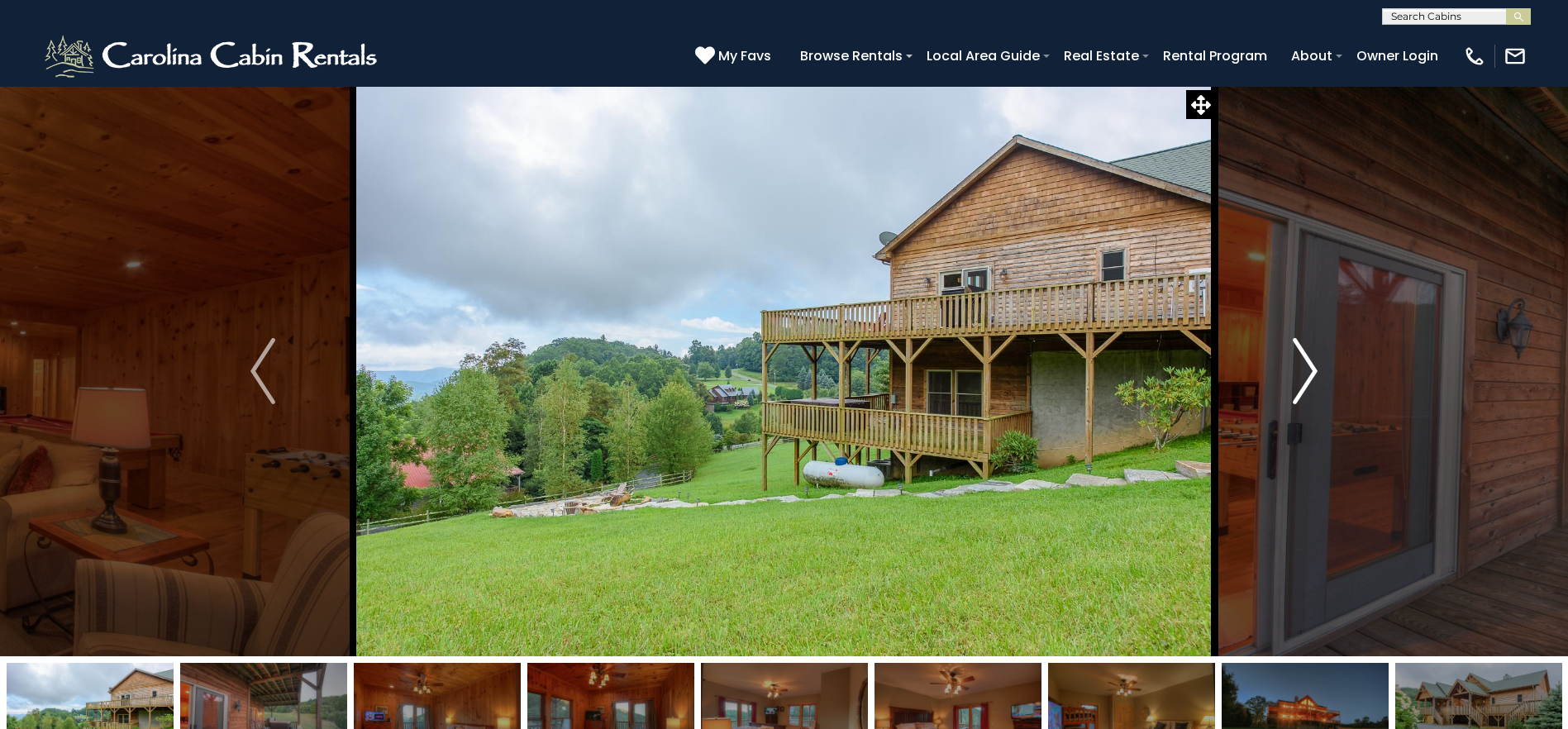
click at [1304, 365] on img "Next" at bounding box center [1305, 370] width 25 height 66
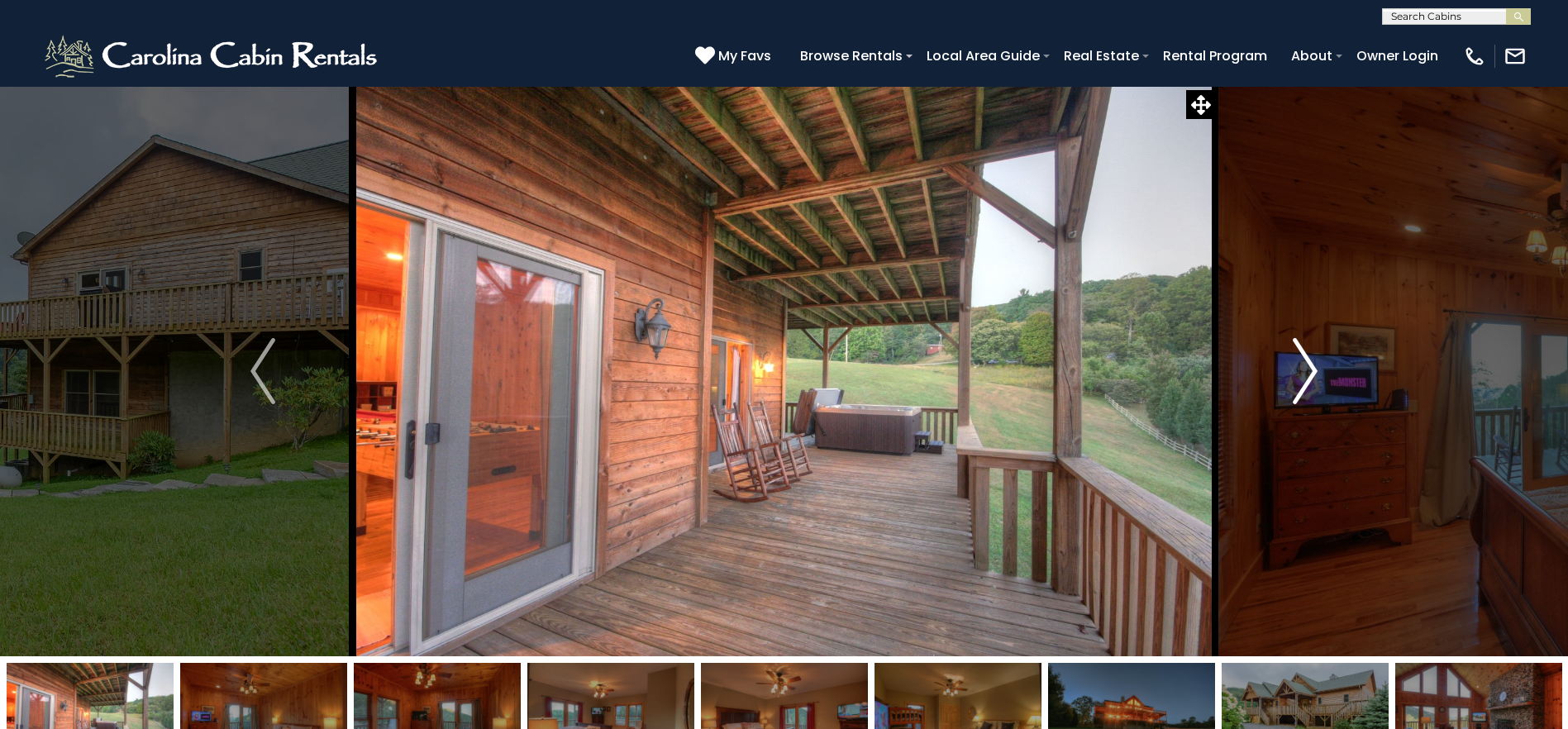
click at [1304, 365] on img "Next" at bounding box center [1305, 370] width 25 height 66
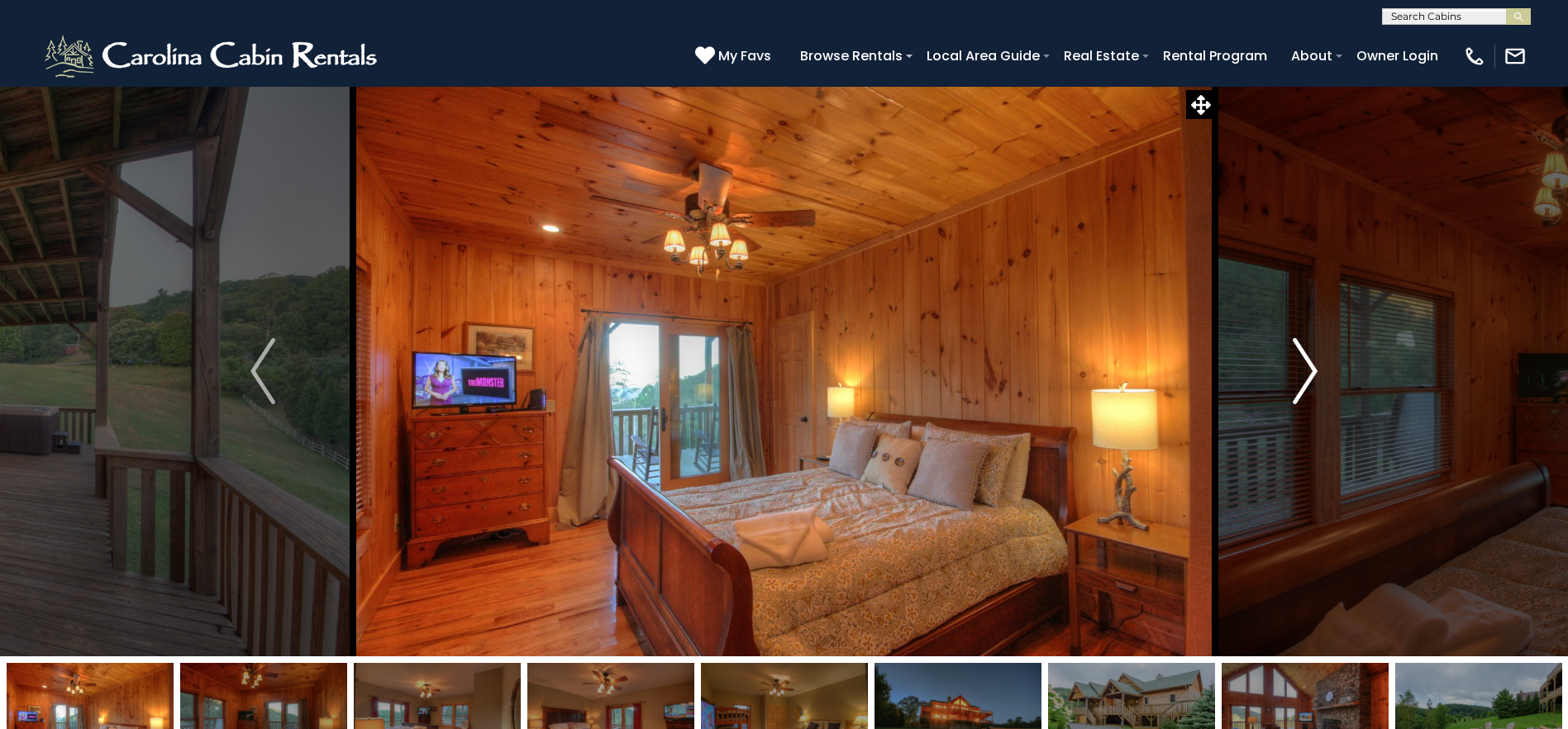
click at [1304, 365] on img "Next" at bounding box center [1305, 370] width 25 height 66
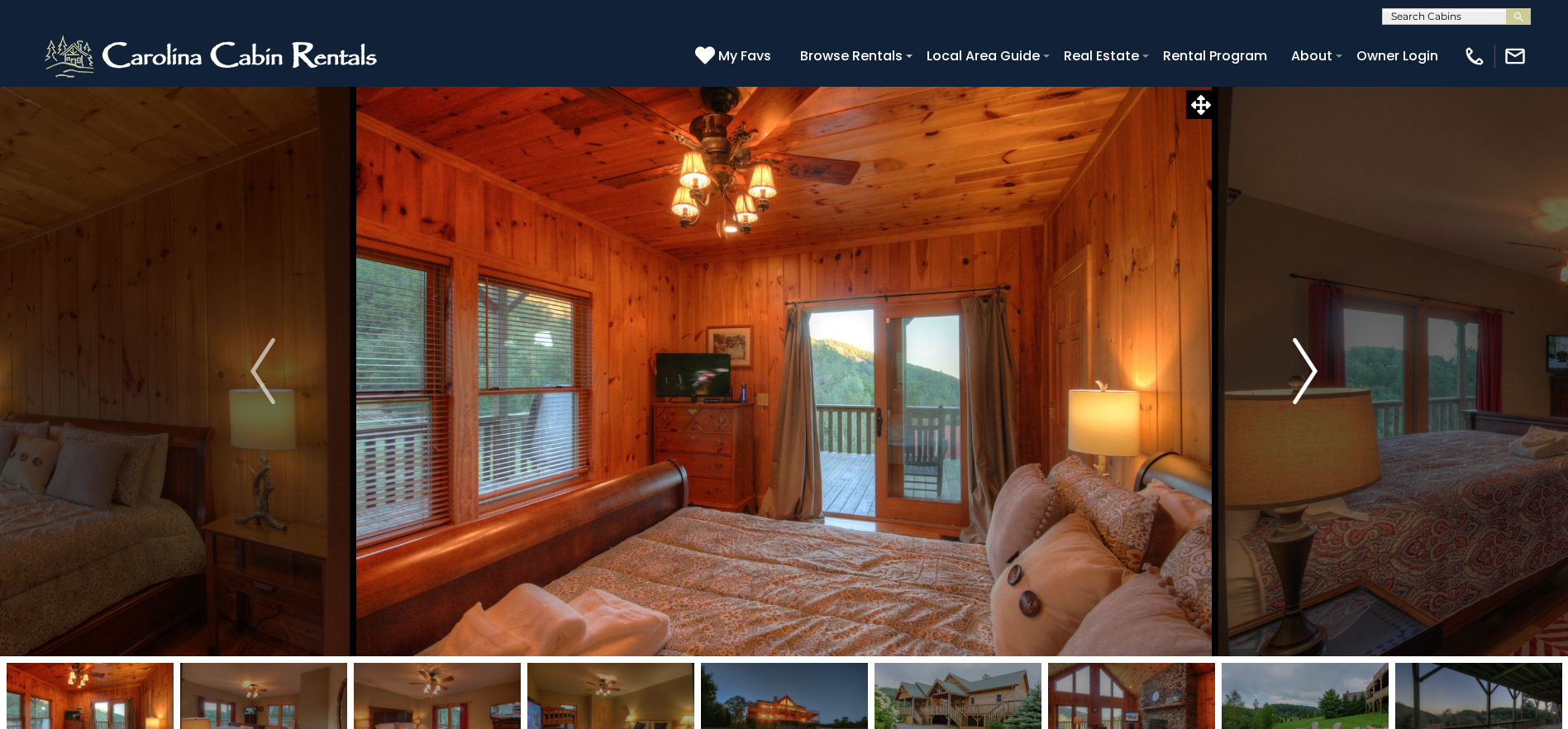
click at [1304, 365] on img "Next" at bounding box center [1305, 370] width 25 height 66
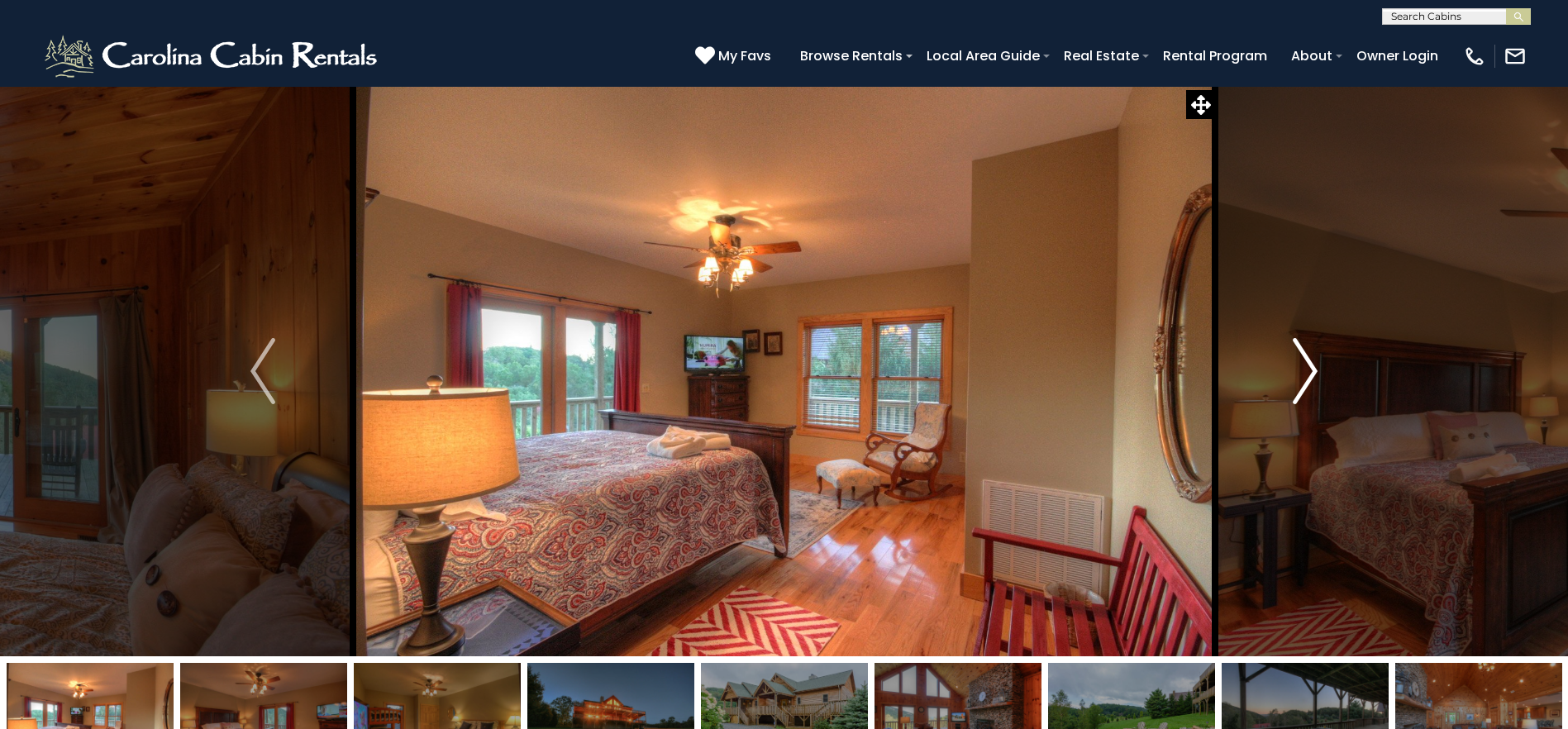
click at [1304, 365] on img "Next" at bounding box center [1305, 370] width 25 height 66
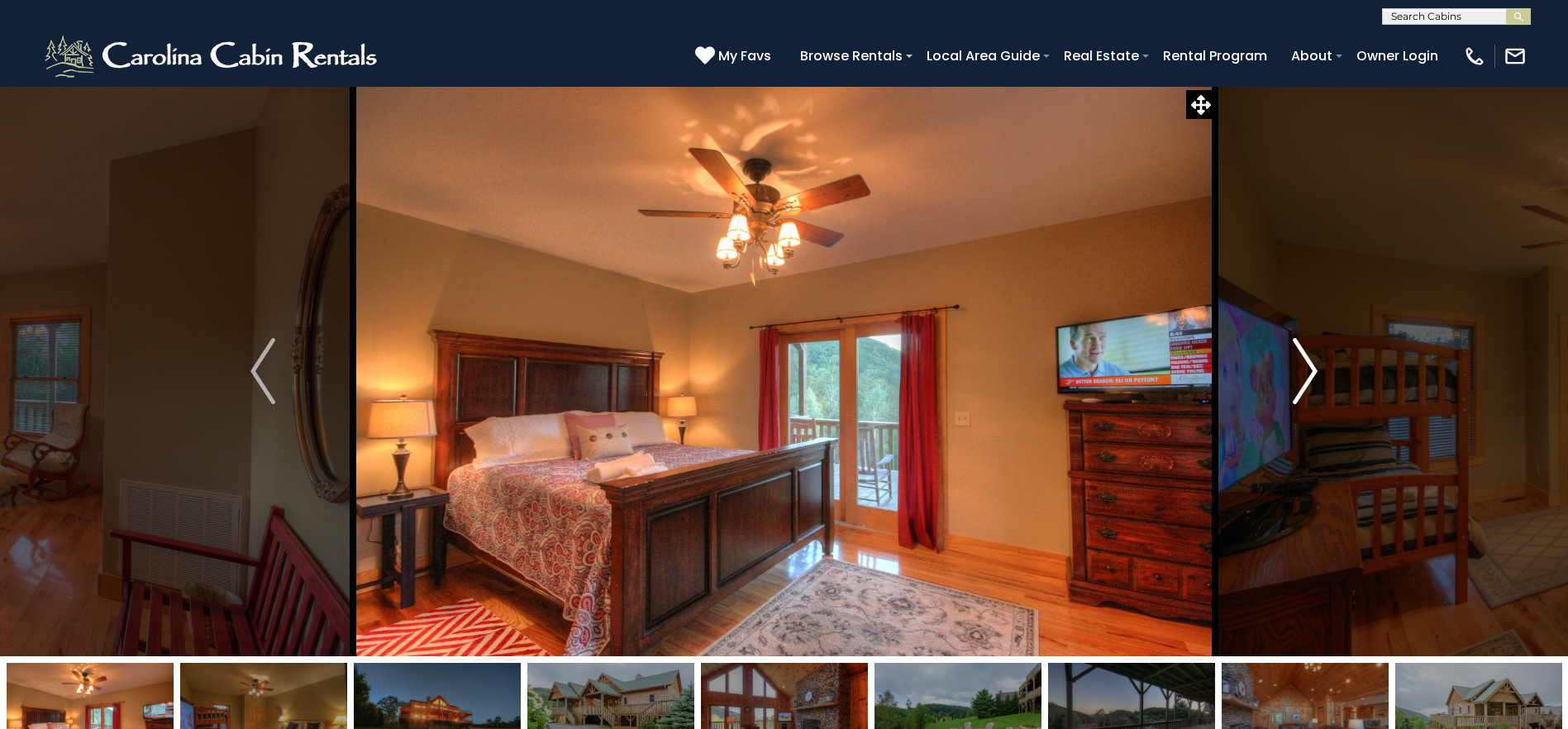
click at [1304, 365] on img "Next" at bounding box center [1305, 370] width 25 height 66
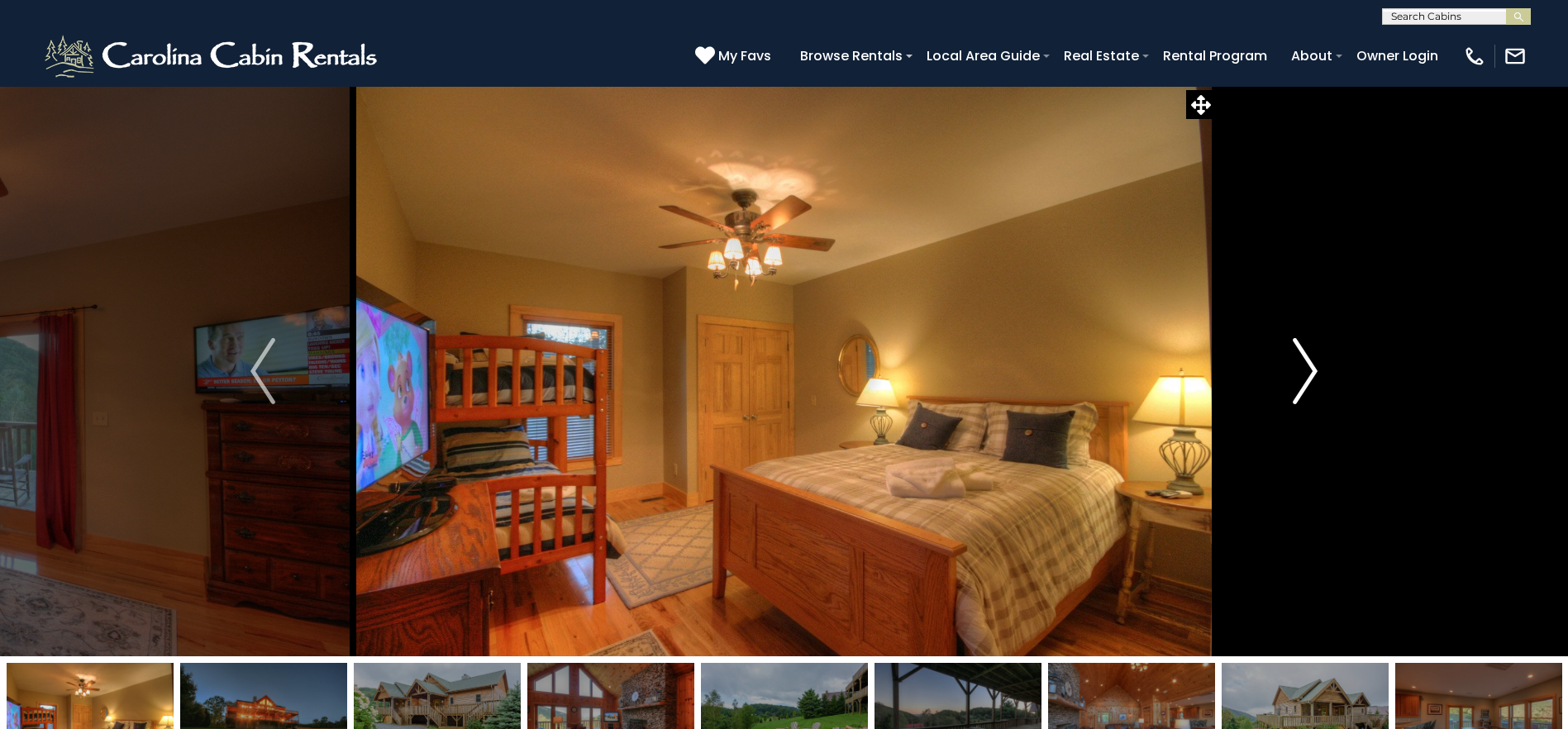
click at [1304, 365] on img "Next" at bounding box center [1305, 370] width 25 height 66
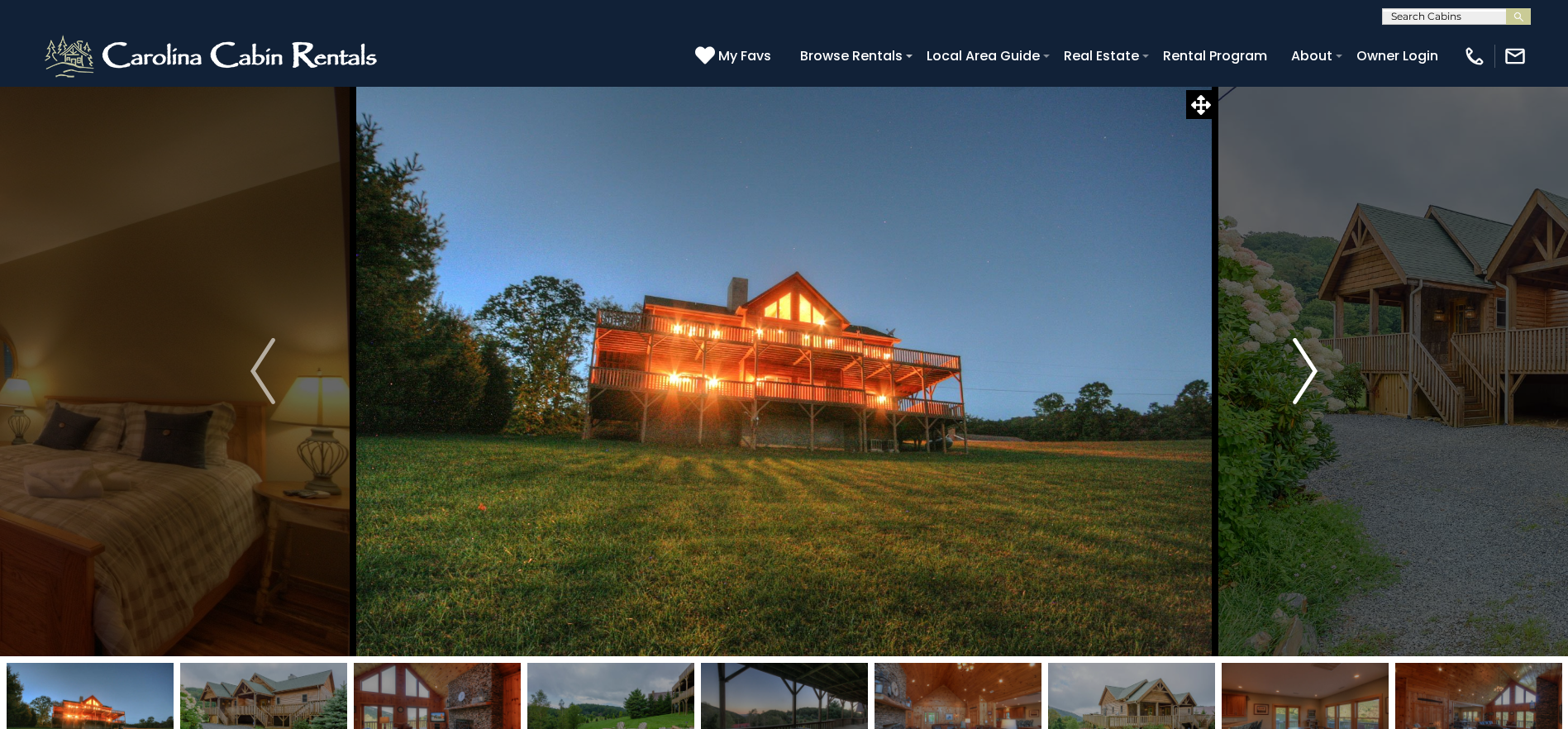
click at [1304, 365] on img "Next" at bounding box center [1305, 370] width 25 height 66
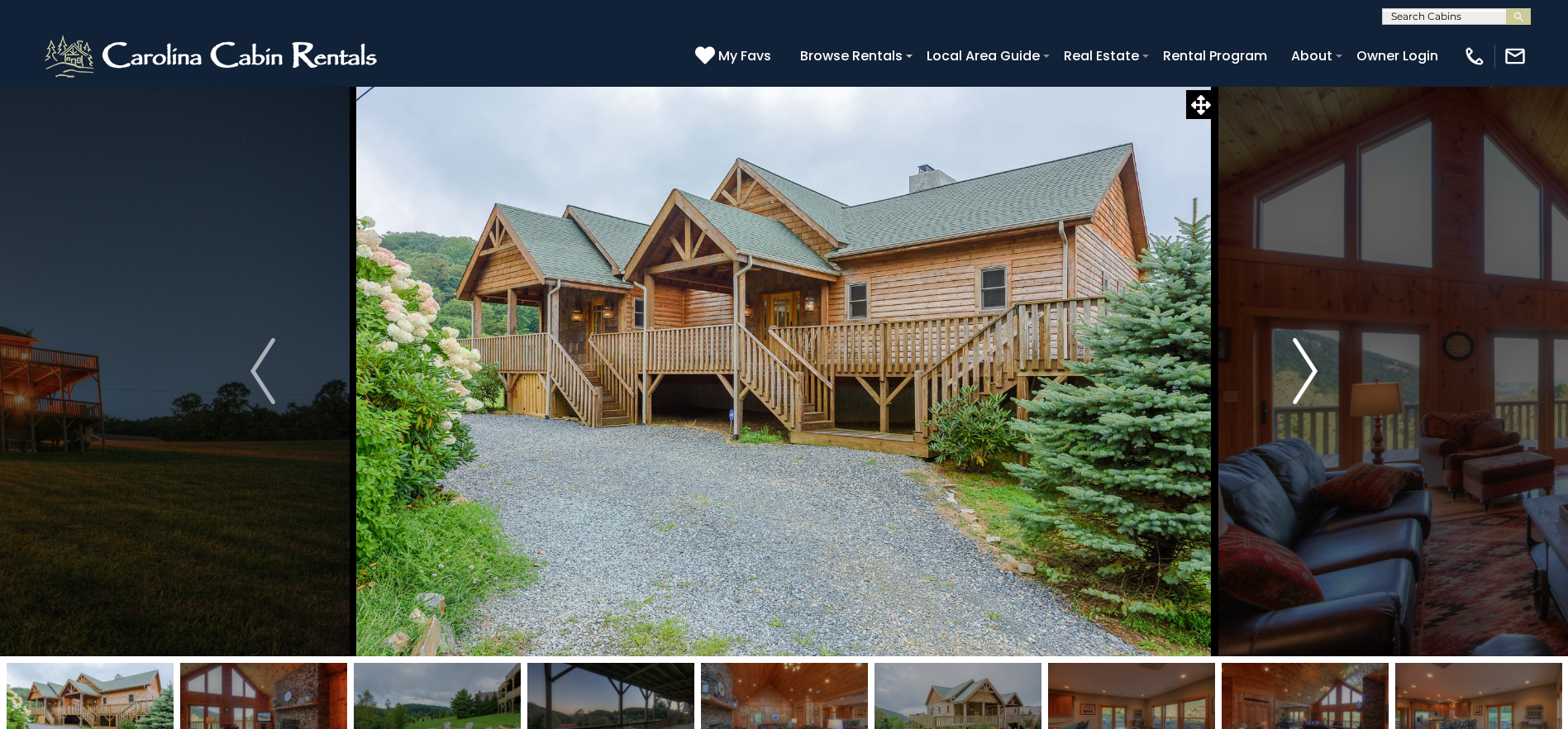
click at [1304, 365] on img "Next" at bounding box center [1305, 370] width 25 height 66
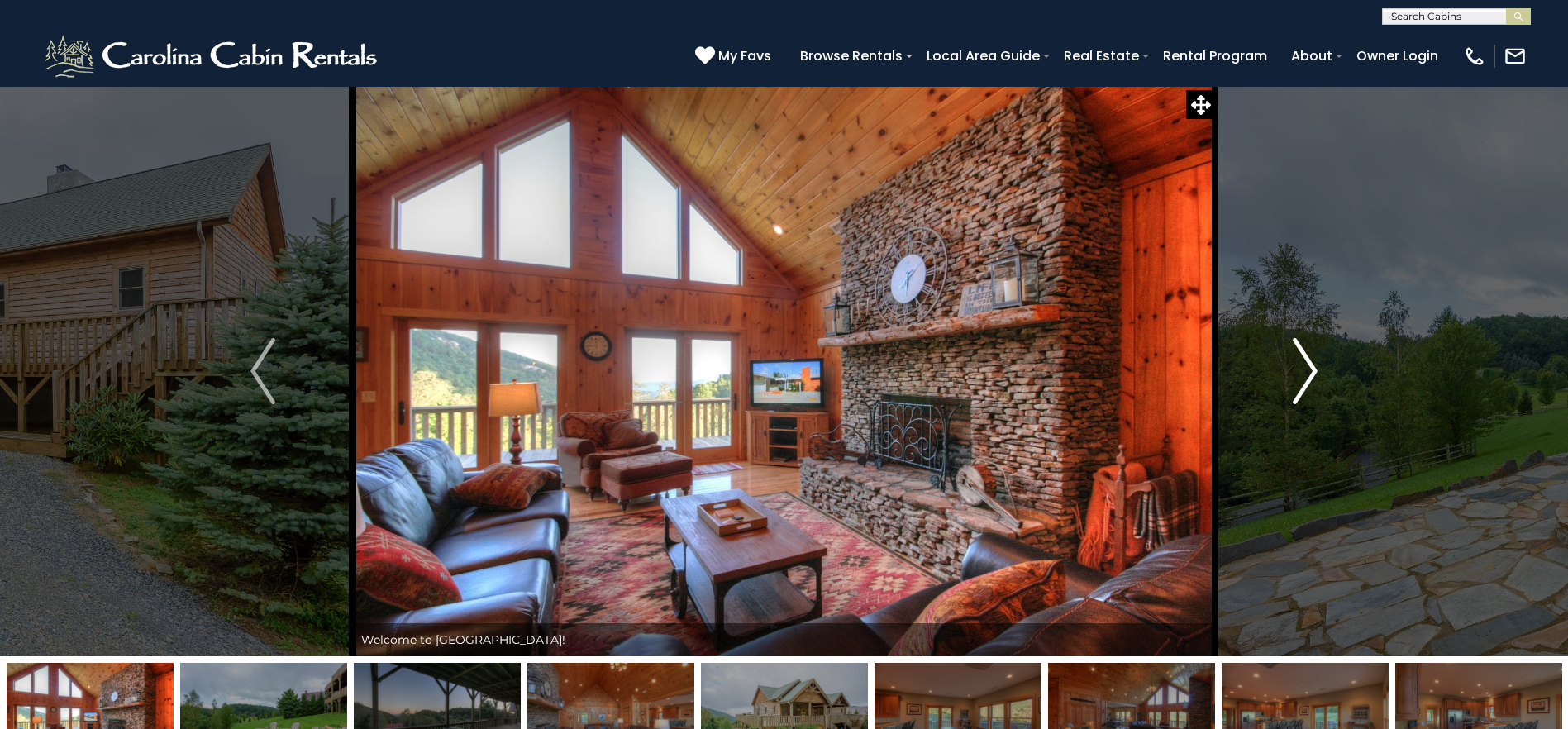
click at [1304, 365] on img "Next" at bounding box center [1305, 370] width 25 height 66
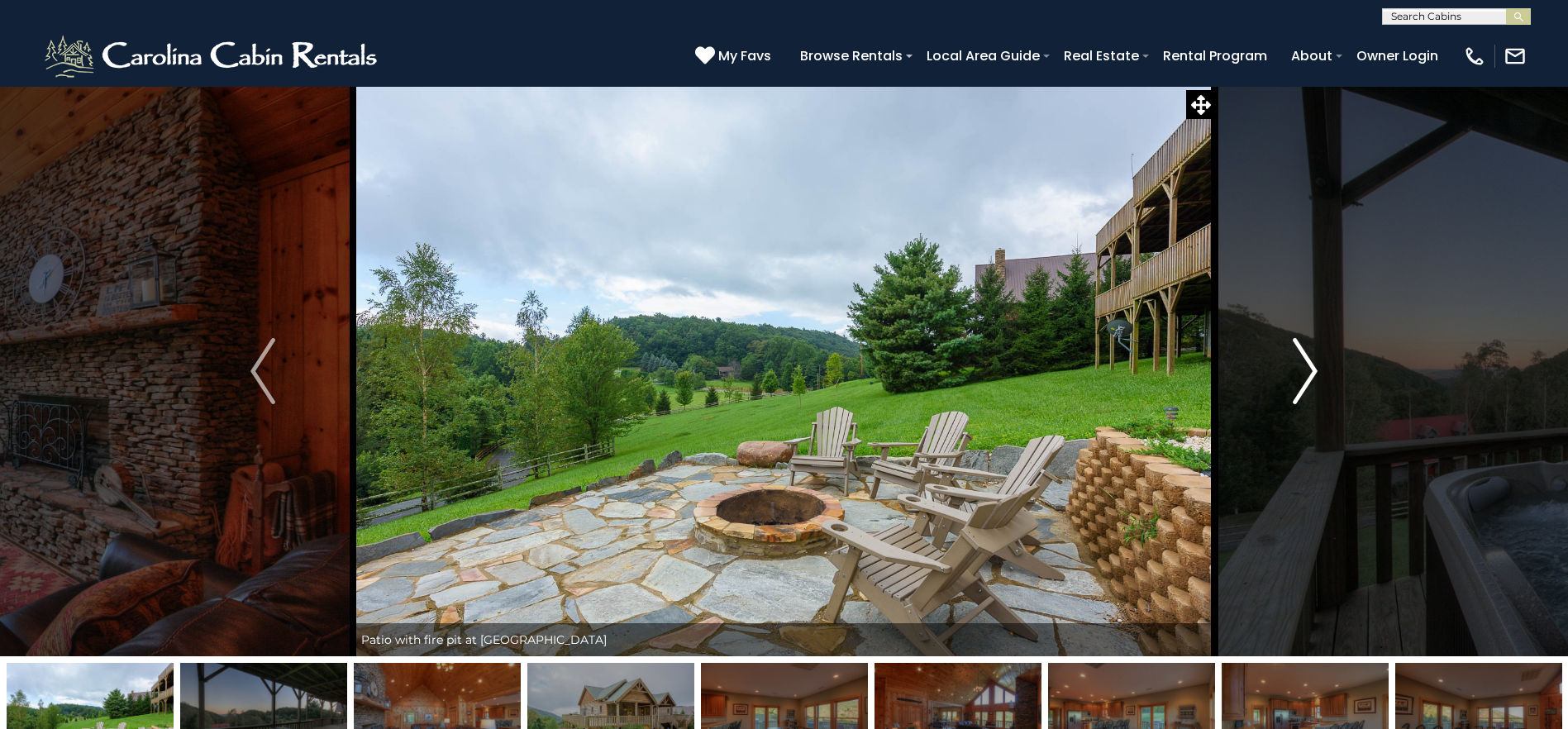
click at [1304, 365] on img "Next" at bounding box center [1305, 370] width 25 height 66
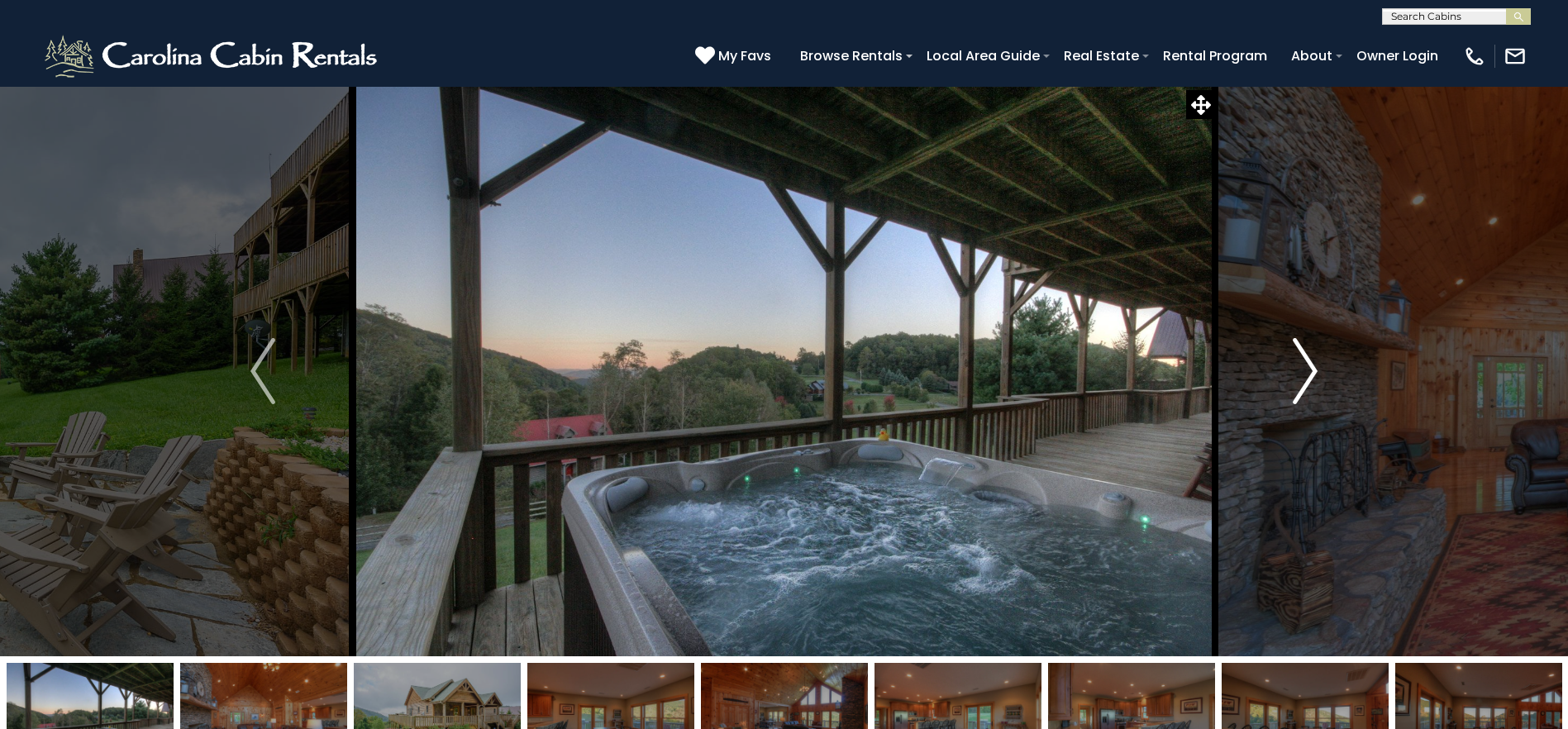
click at [1304, 365] on img "Next" at bounding box center [1305, 370] width 25 height 66
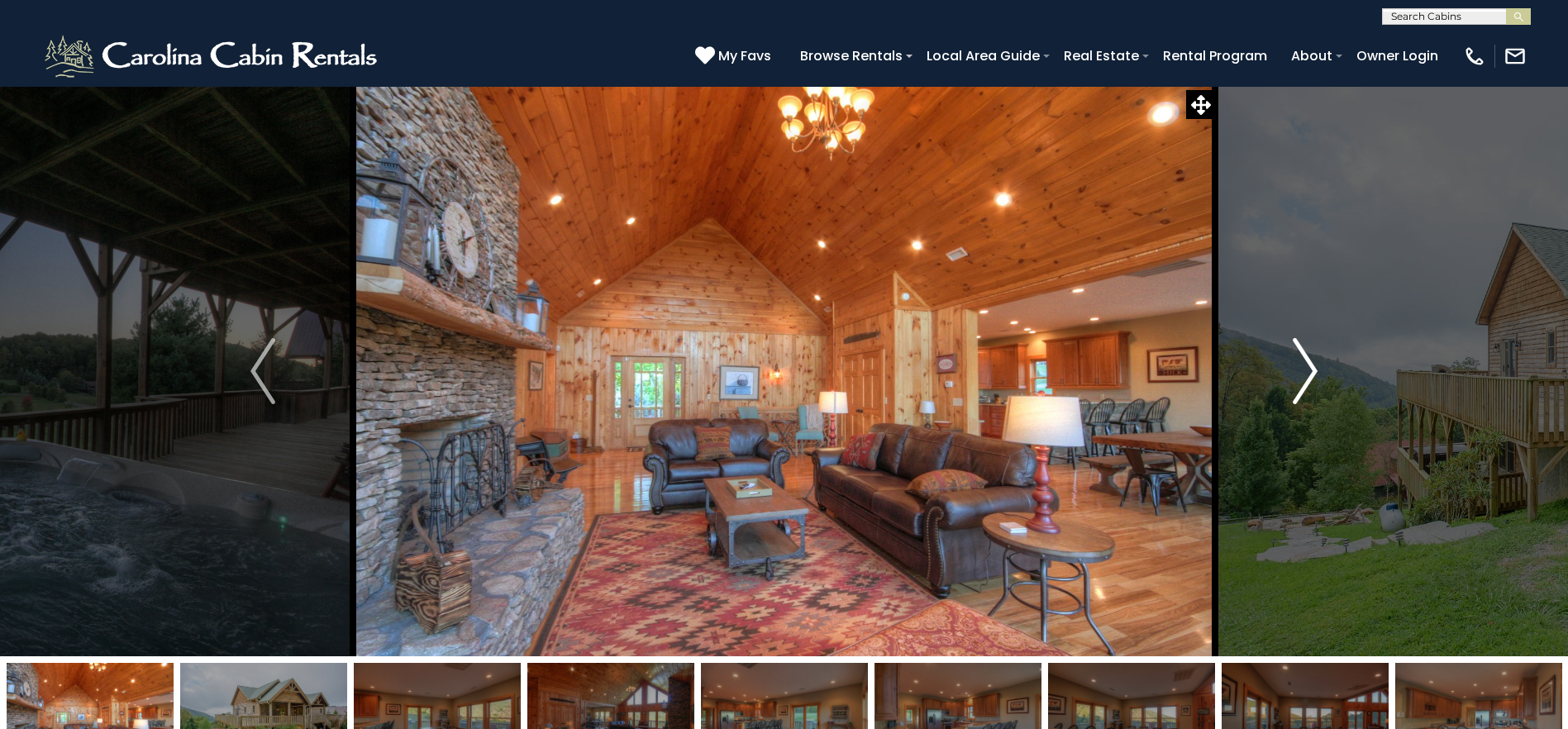
click at [1304, 365] on img "Next" at bounding box center [1305, 370] width 25 height 66
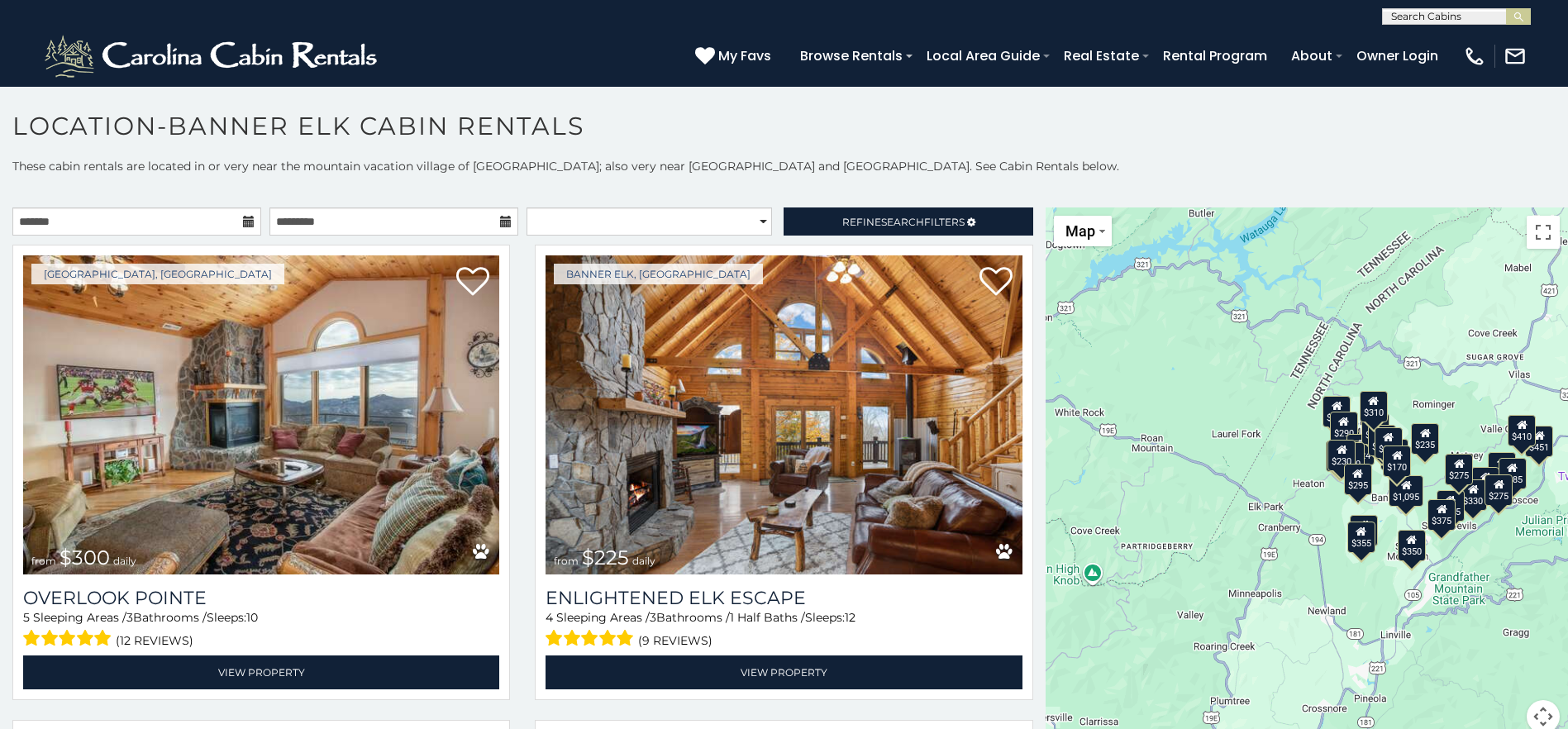
click at [243, 222] on icon at bounding box center [249, 222] width 12 height 12
click at [245, 216] on icon at bounding box center [249, 222] width 12 height 12
click at [205, 227] on input "text" at bounding box center [136, 221] width 249 height 28
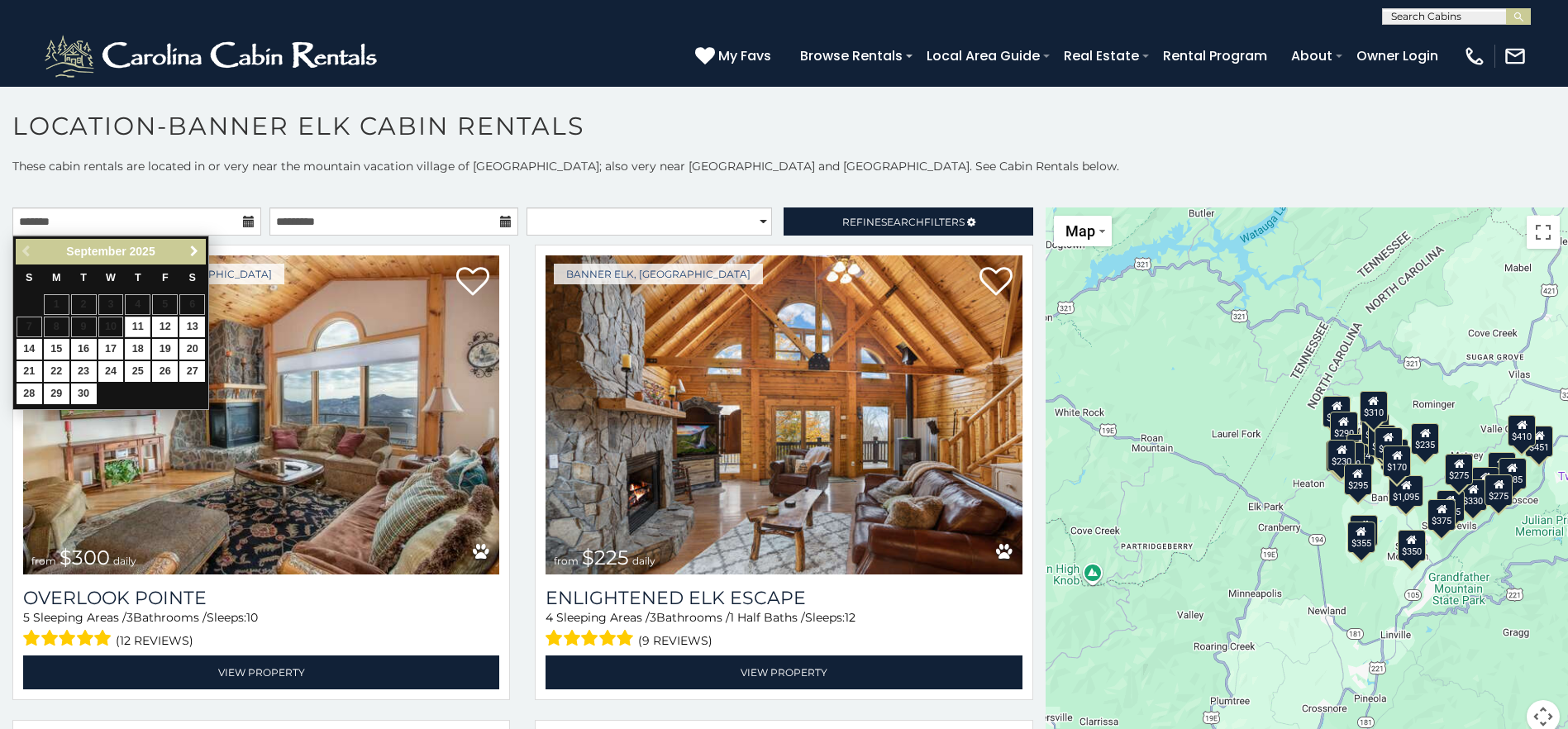
click at [194, 250] on span "Next" at bounding box center [193, 251] width 13 height 13
click at [193, 250] on span "Next" at bounding box center [193, 251] width 13 height 13
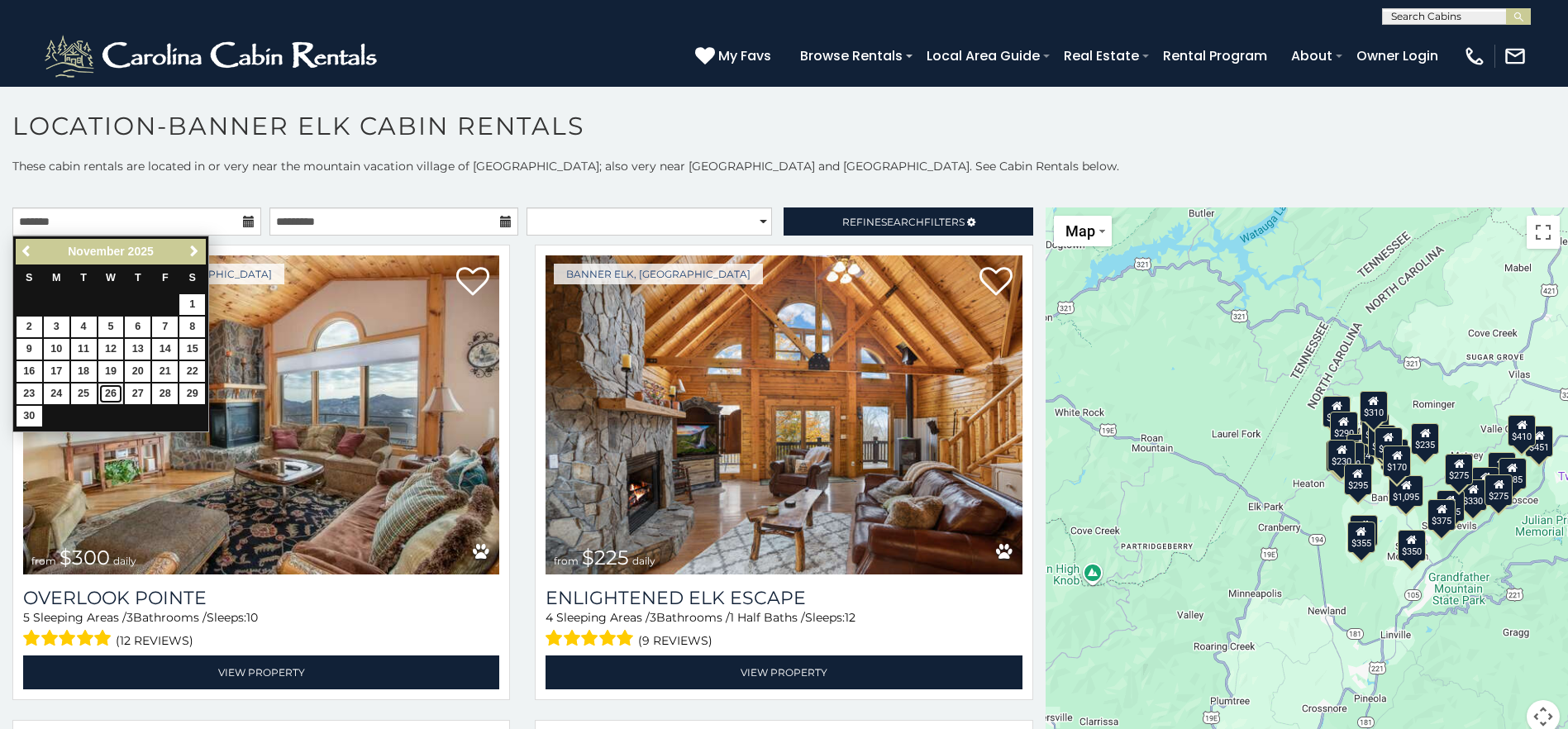
click at [102, 390] on link "26" at bounding box center [111, 394] width 26 height 21
type input "**********"
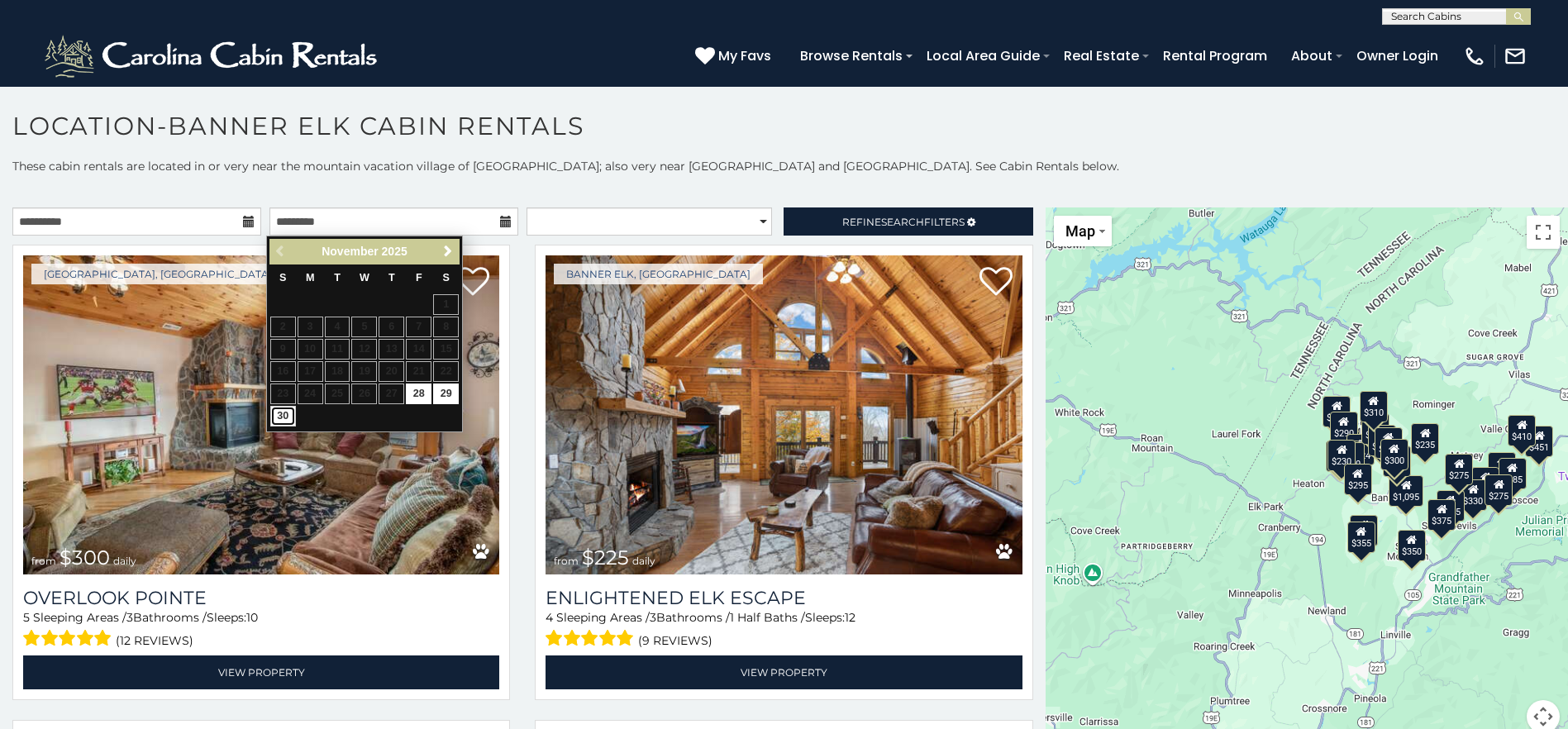
click at [276, 414] on link "30" at bounding box center [283, 416] width 26 height 21
type input "**********"
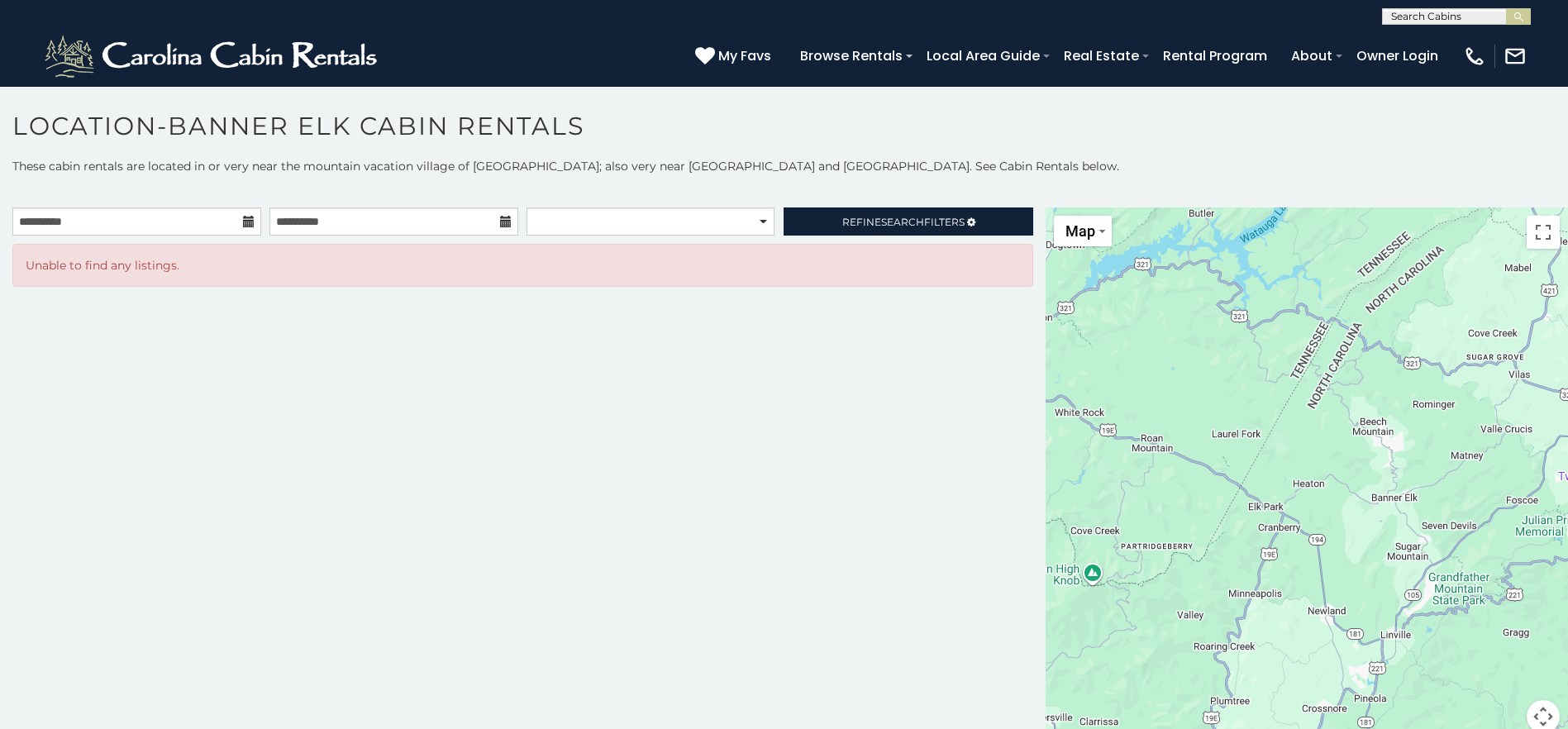
click at [243, 226] on icon at bounding box center [249, 222] width 12 height 12
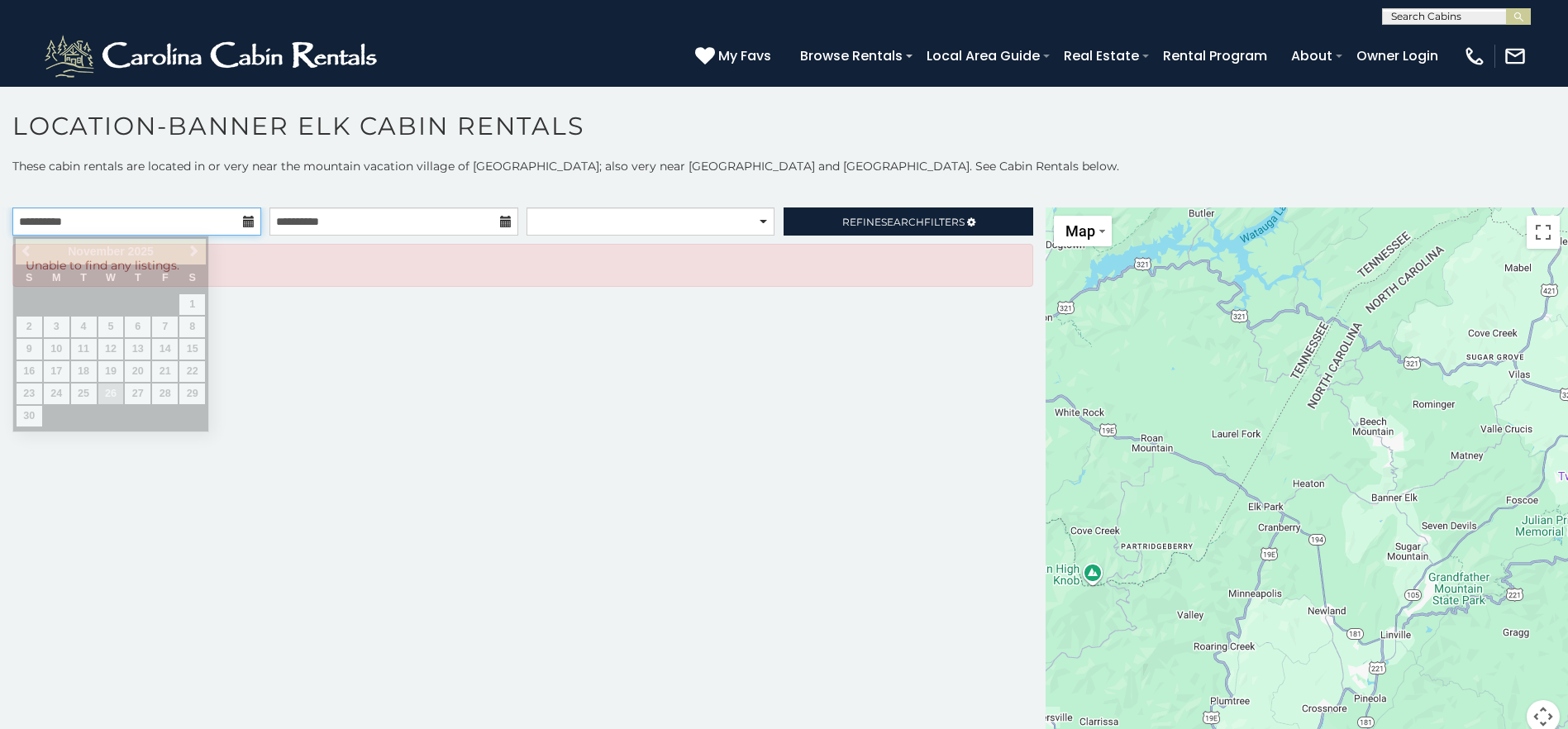
click at [241, 223] on input "**********" at bounding box center [136, 221] width 249 height 28
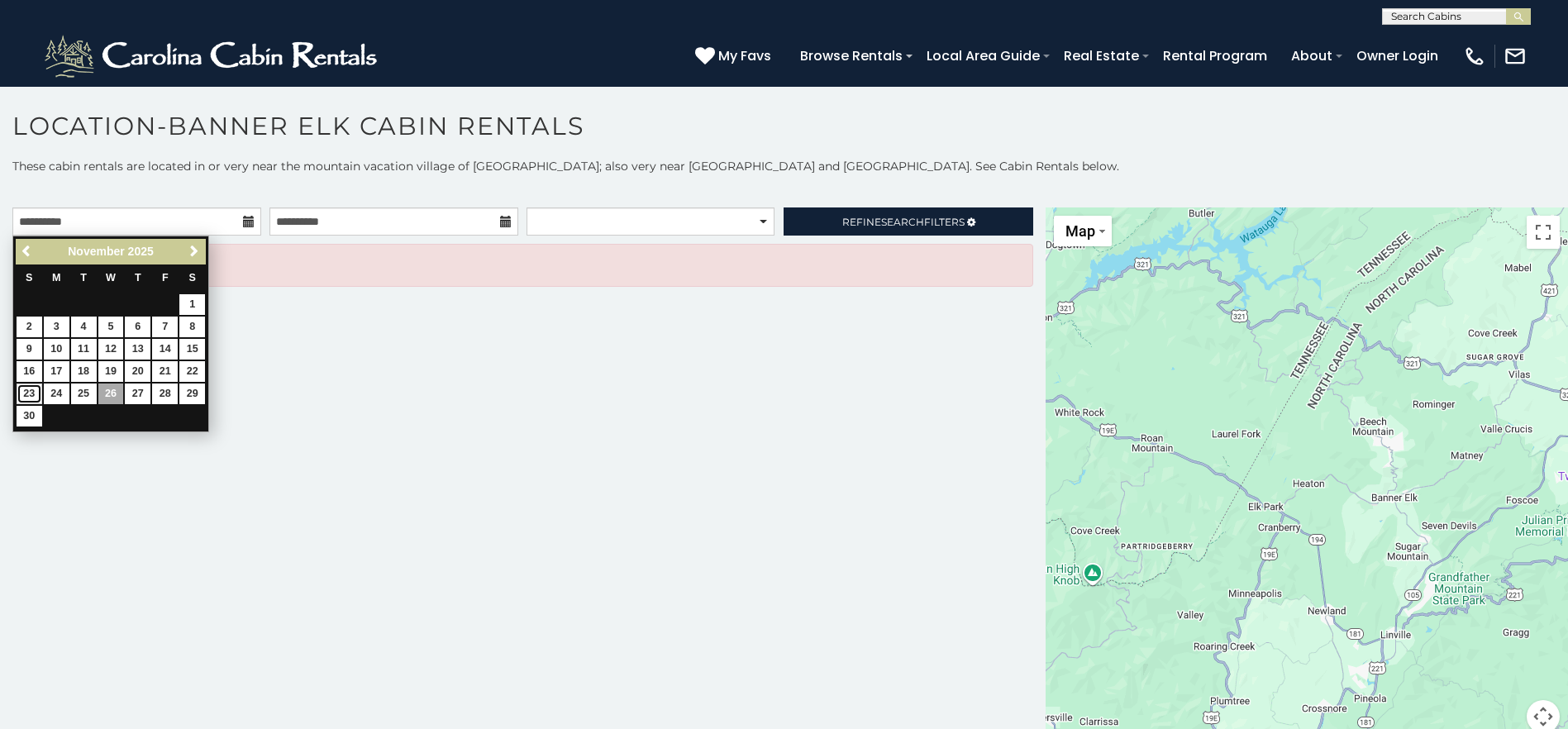
click at [32, 393] on link "23" at bounding box center [29, 394] width 26 height 21
type input "**********"
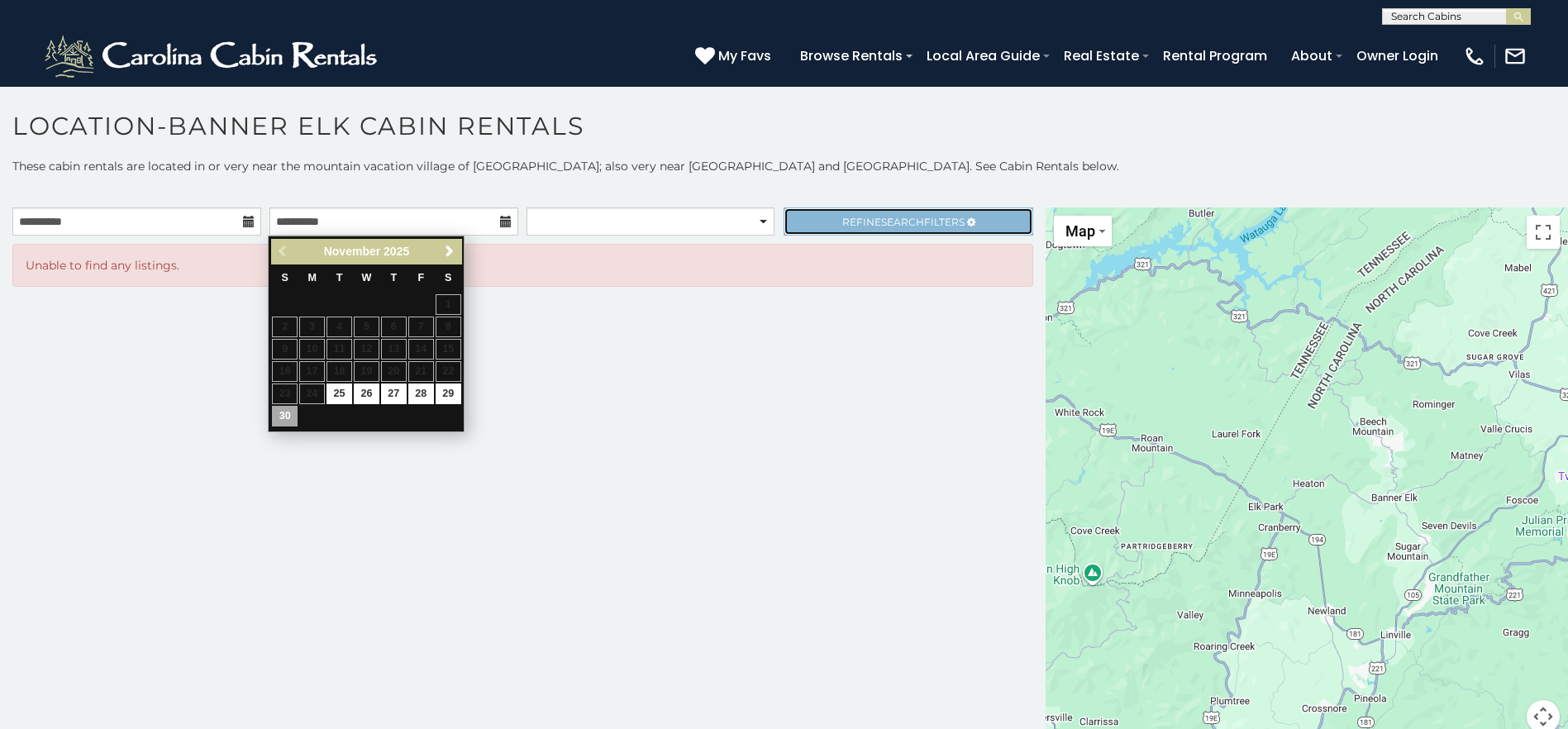
click at [875, 217] on span "Refine Search Filters" at bounding box center [903, 222] width 122 height 12
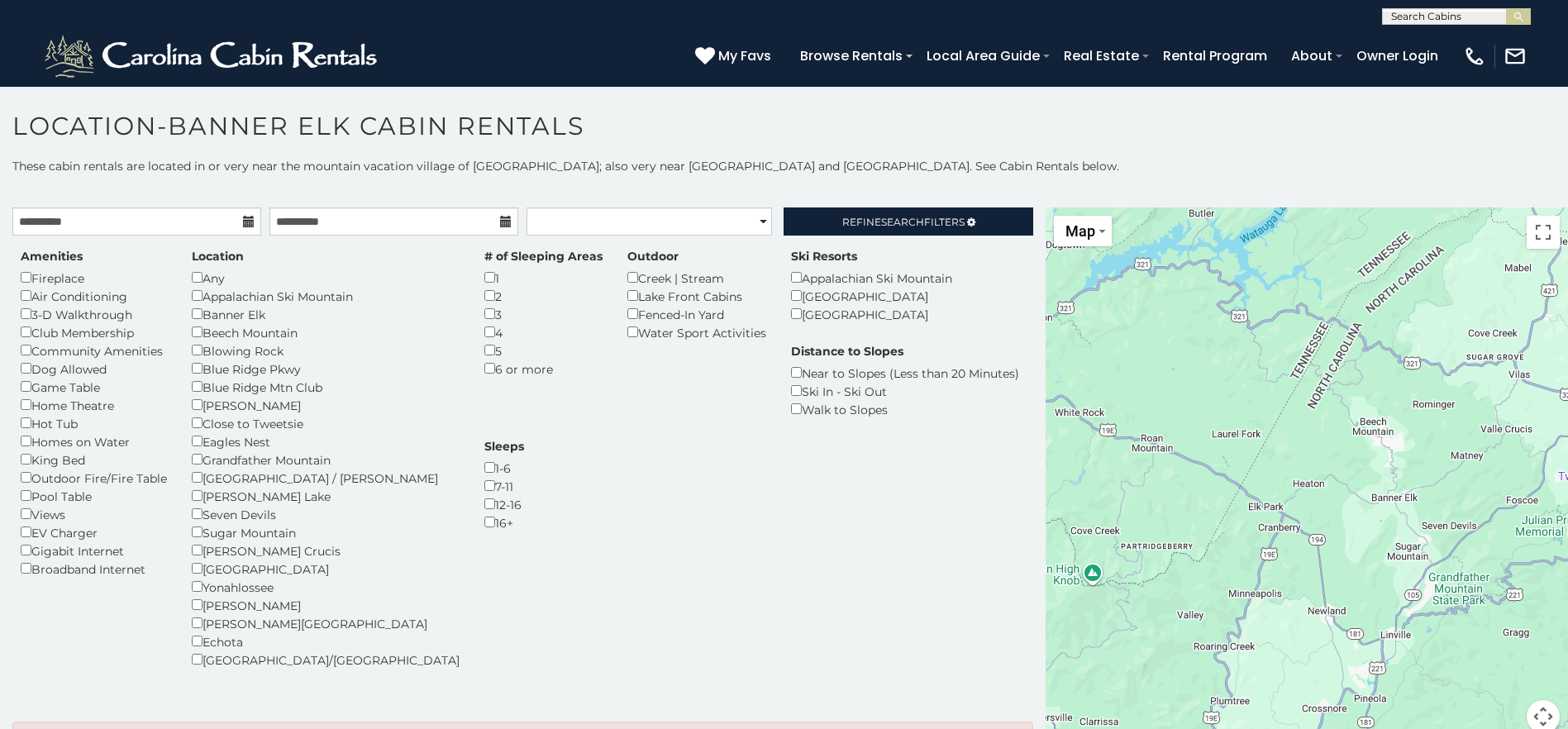
click at [194, 270] on div "Any" at bounding box center [325, 277] width 268 height 18
click at [192, 317] on div "Location Any Appalachian Ski Mountain Banner Elk Beech Mountain Blowing Rock Bl…" at bounding box center [326, 459] width 293 height 421
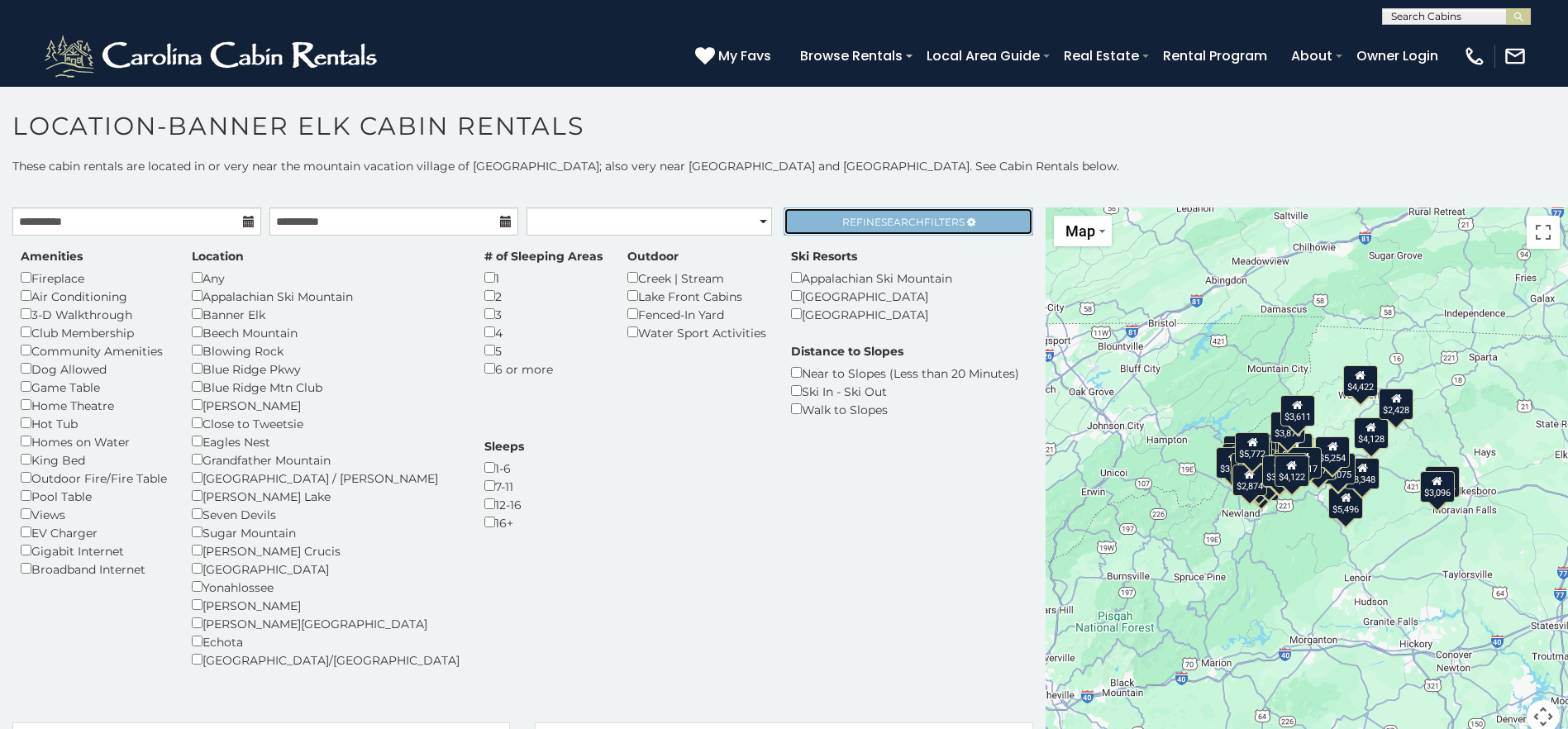
click at [884, 225] on span "Search" at bounding box center [903, 222] width 43 height 12
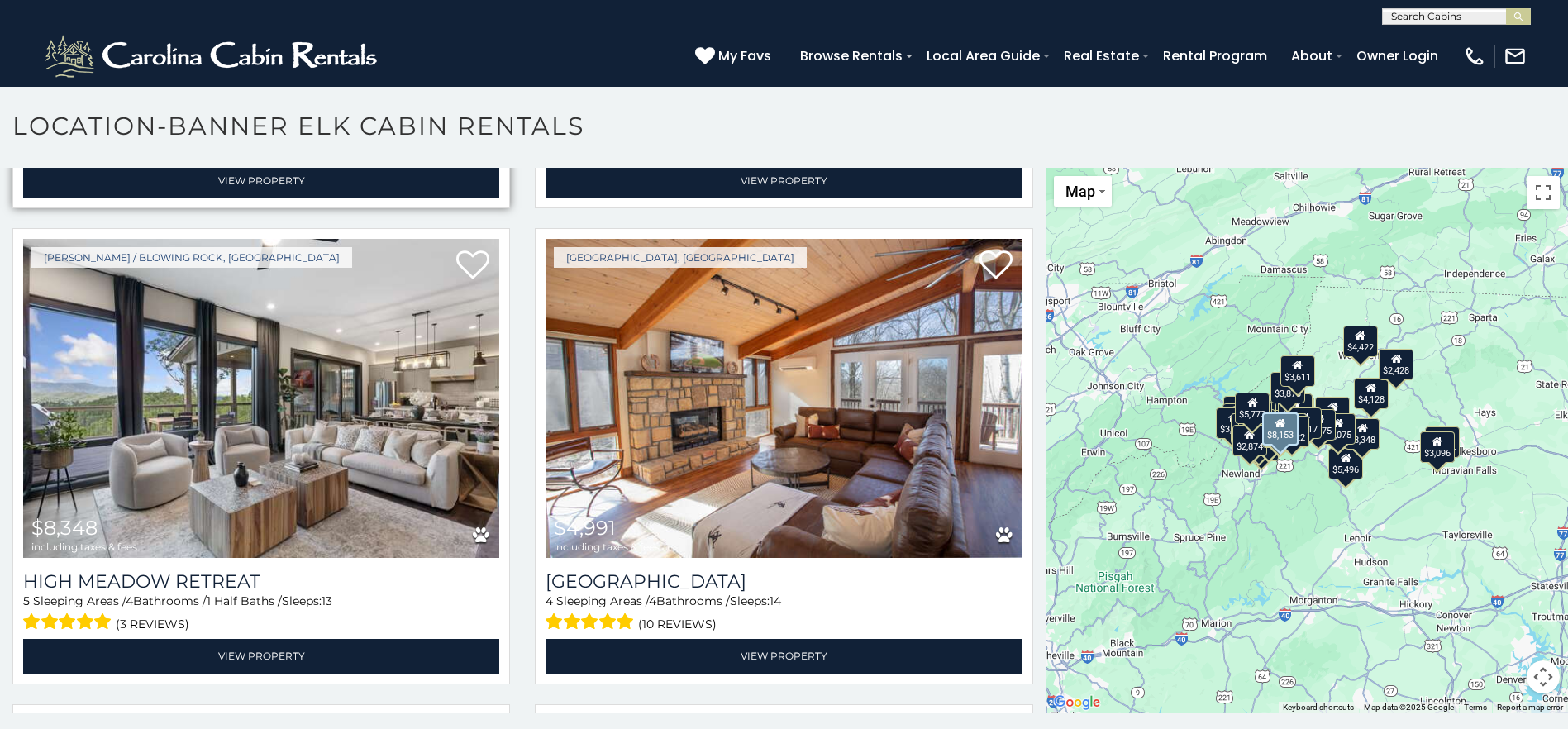
scroll to position [273, 0]
